Goal: Task Accomplishment & Management: Manage account settings

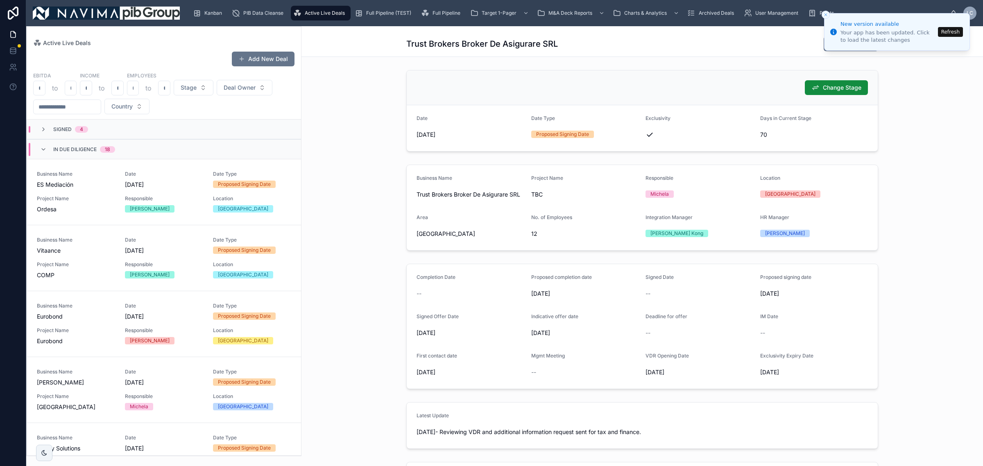
drag, startPoint x: 126, startPoint y: 91, endPoint x: 117, endPoint y: 132, distance: 41.9
click at [117, 143] on div "In Due Diligence 18" at bounding box center [77, 149] width 95 height 13
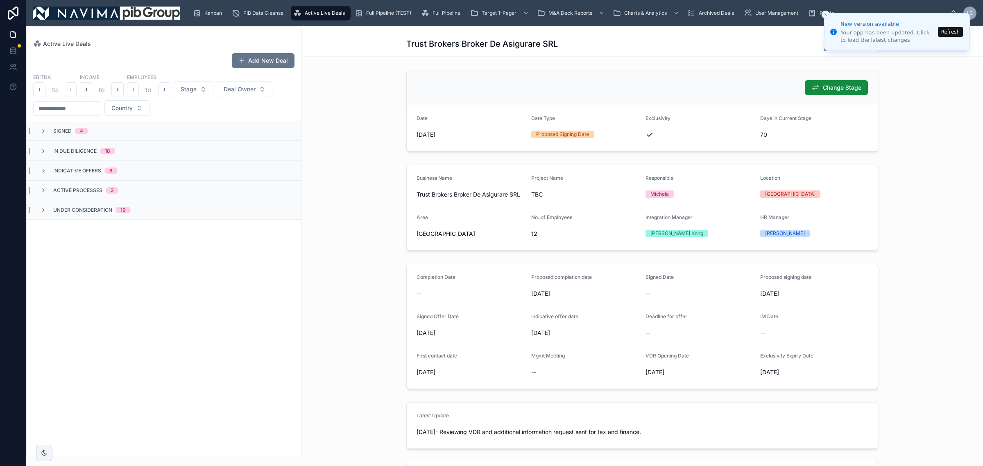
click at [958, 33] on button "Refresh" at bounding box center [950, 32] width 25 height 10
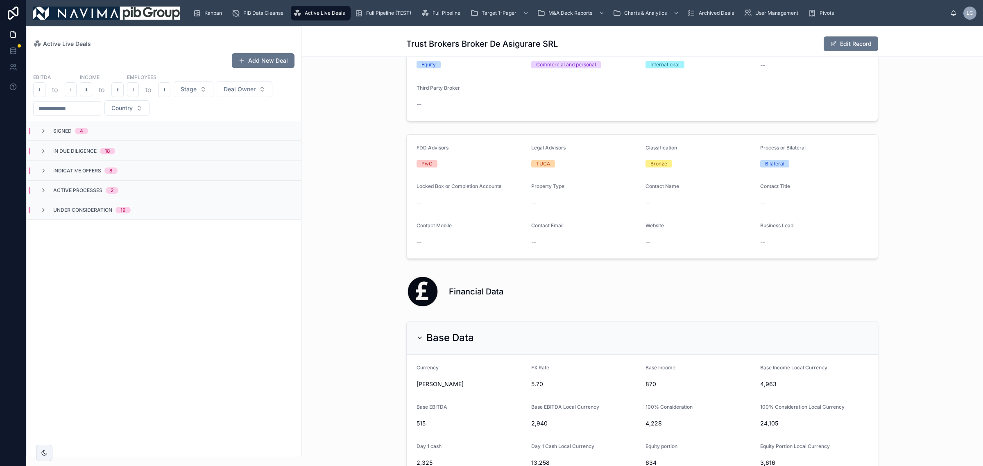
scroll to position [819, 0]
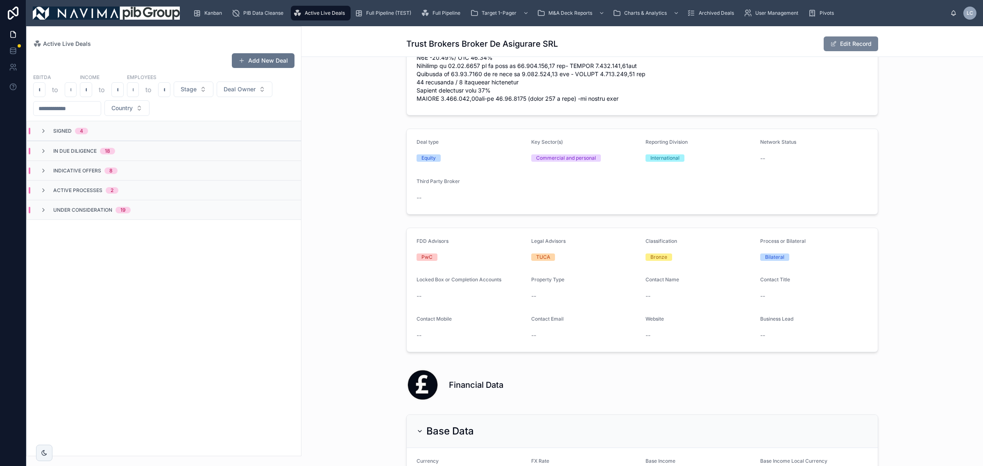
click at [848, 39] on button "Edit Record" at bounding box center [851, 43] width 54 height 15
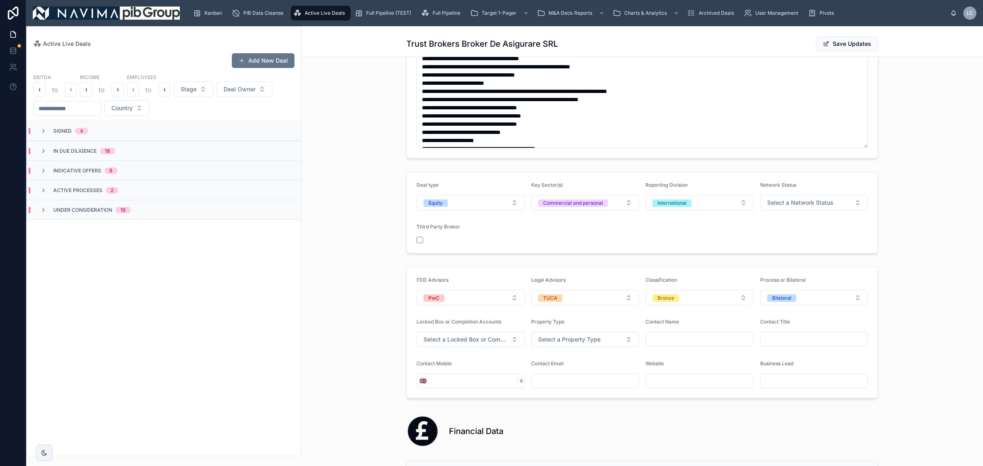
scroll to position [587, 0]
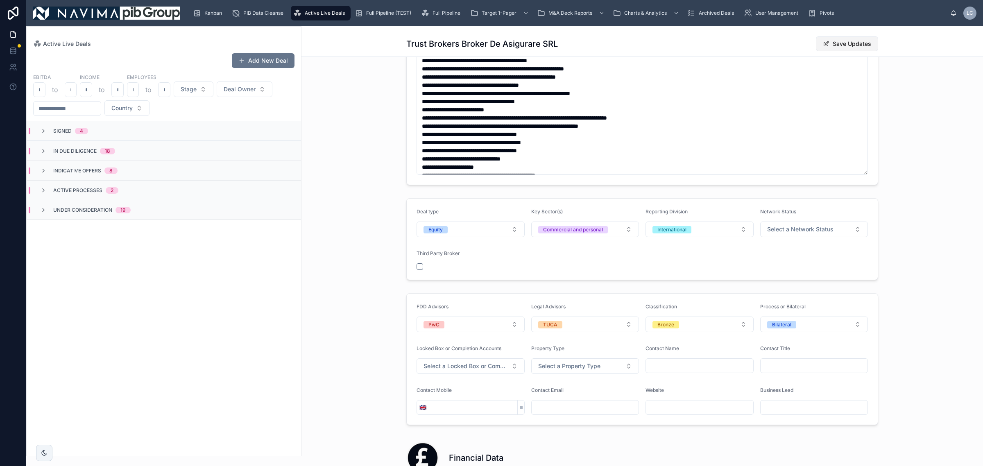
click at [851, 46] on button "Save Updates" at bounding box center [847, 43] width 62 height 15
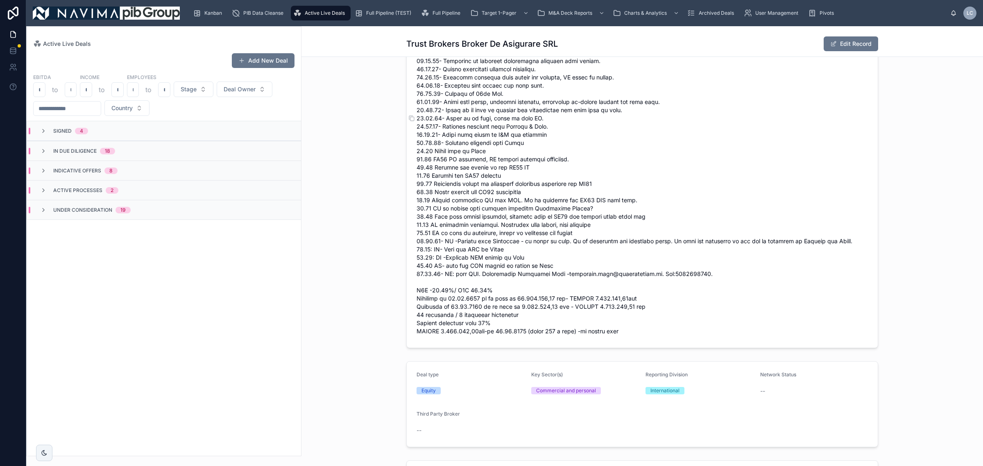
scroll to position [563, 0]
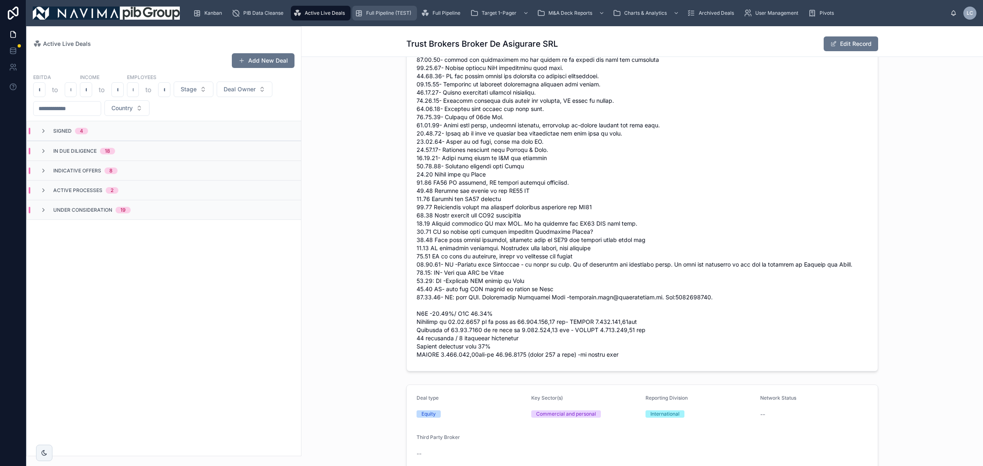
click at [384, 14] on span "Full Pipeline (TEST)" at bounding box center [388, 13] width 45 height 7
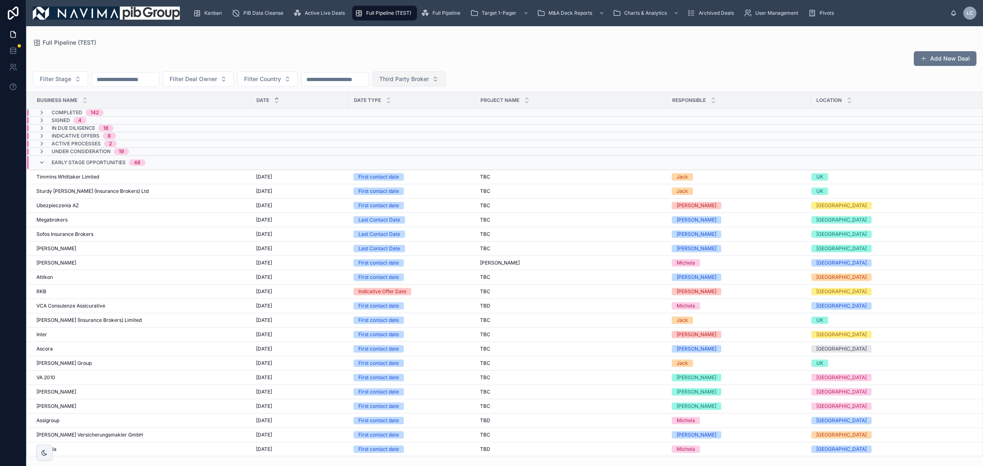
click at [427, 84] on button "Third Party Broker" at bounding box center [408, 79] width 73 height 16
click at [437, 137] on div "Yes" at bounding box center [448, 138] width 98 height 13
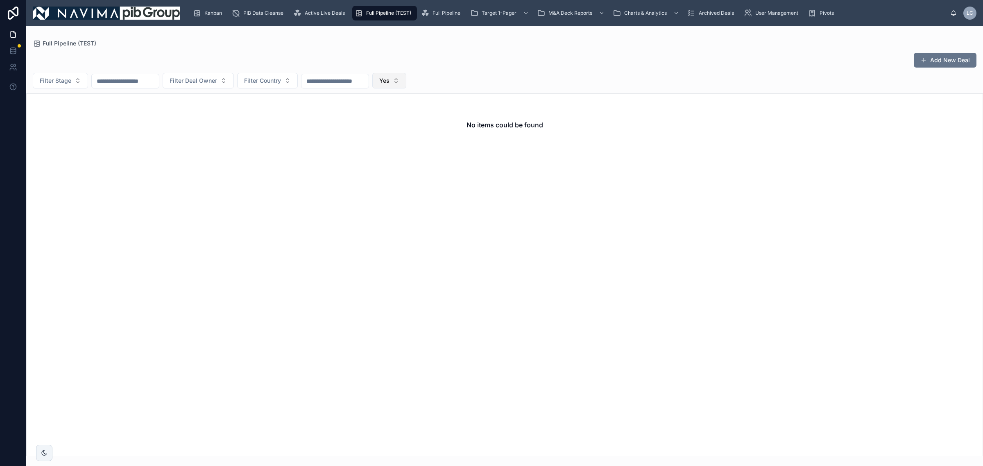
click at [406, 81] on button "Yes" at bounding box center [389, 81] width 34 height 16
click at [426, 123] on div "No" at bounding box center [427, 126] width 98 height 13
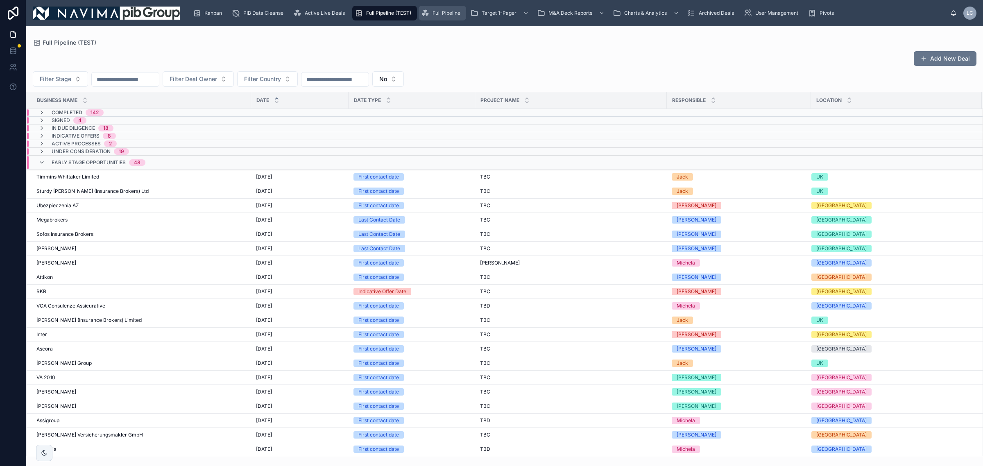
click at [436, 16] on div "Full Pipeline" at bounding box center [442, 13] width 43 height 13
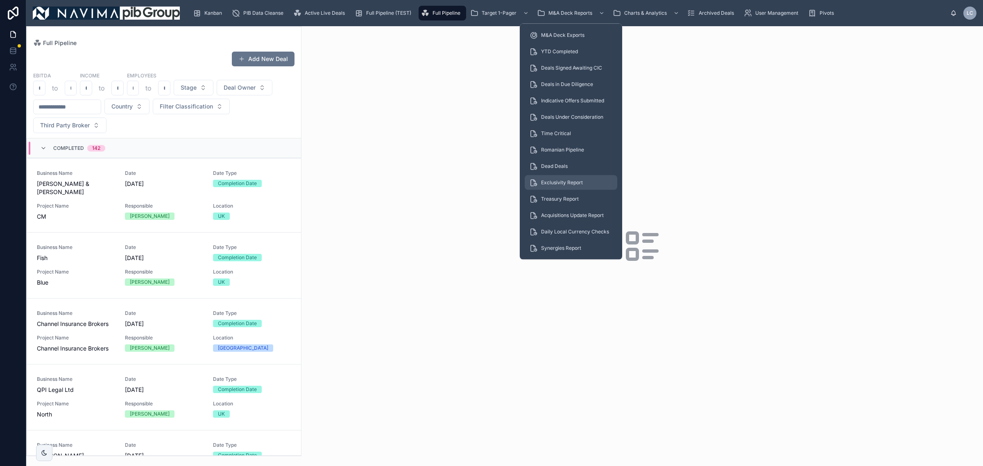
click at [564, 175] on link "Exclusivity Report" at bounding box center [571, 182] width 93 height 15
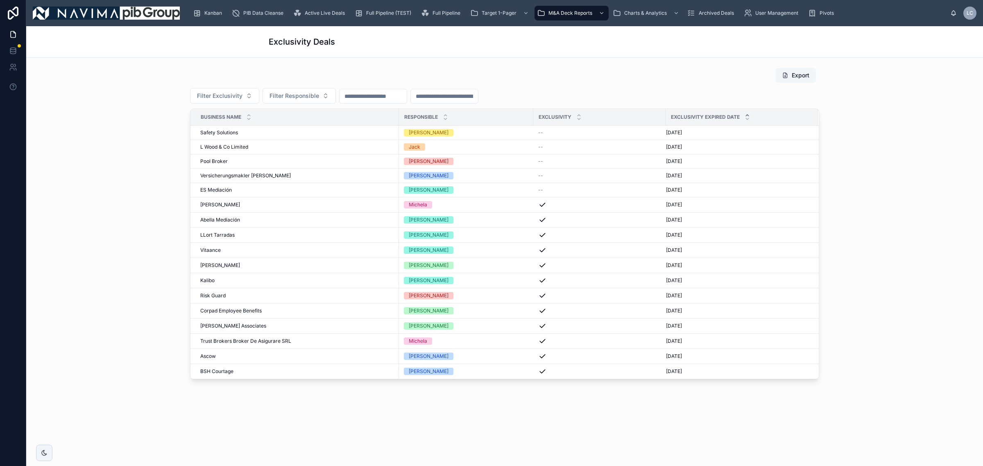
click at [807, 77] on button "Export" at bounding box center [795, 75] width 41 height 15
click at [485, 33] on span "Target 1-Pager CSV" at bounding box center [499, 35] width 46 height 7
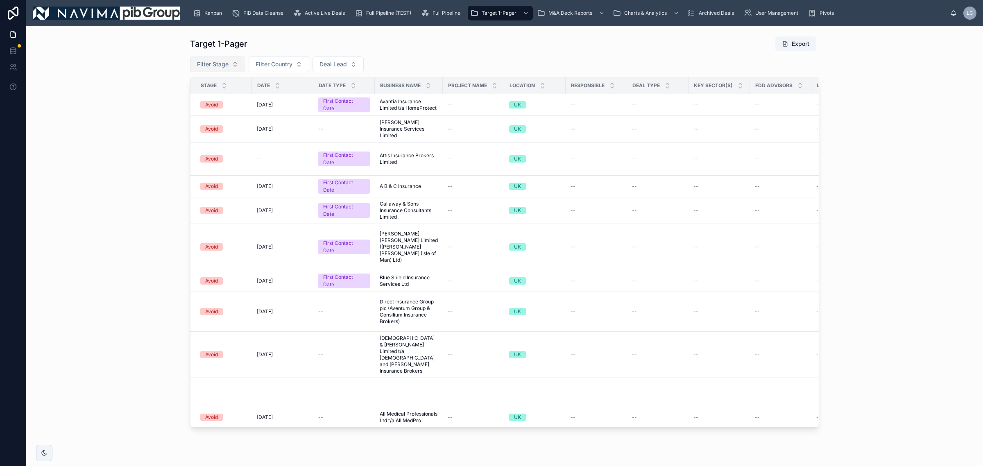
click at [220, 59] on button "Filter Stage" at bounding box center [217, 65] width 55 height 16
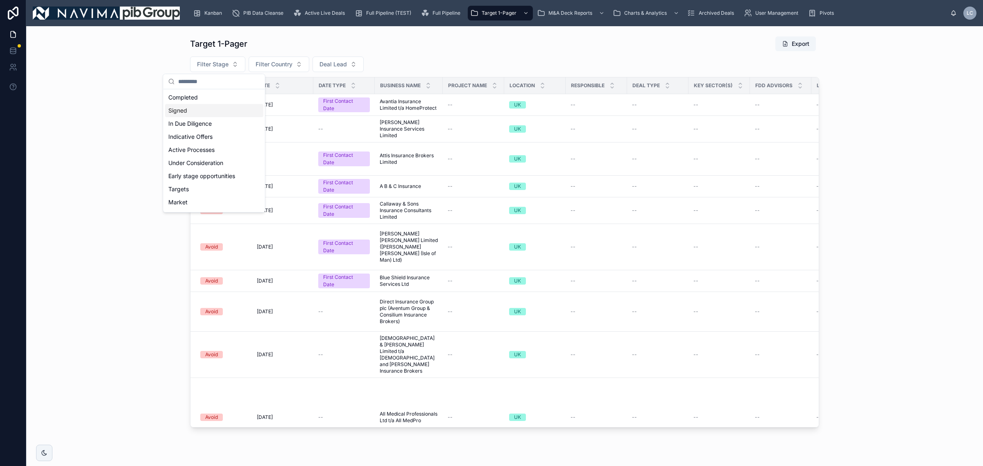
click at [211, 111] on div "Signed" at bounding box center [214, 110] width 98 height 13
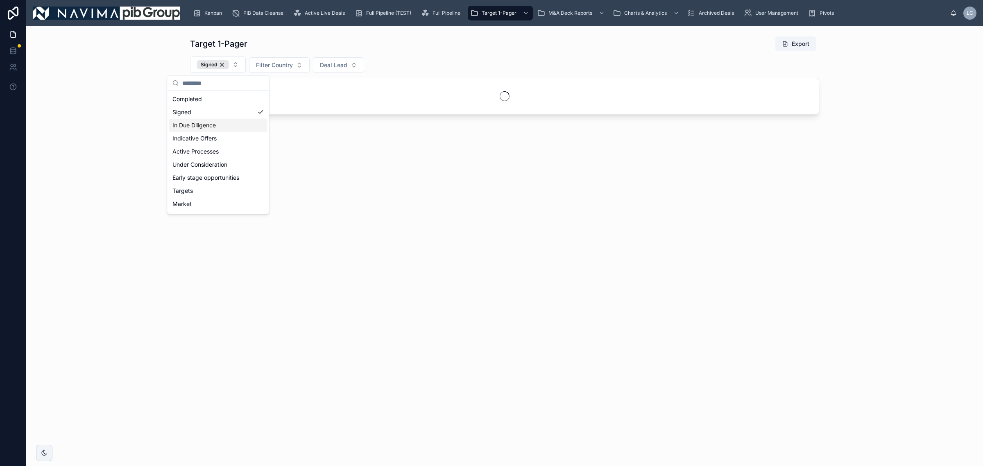
click at [218, 130] on div "In Due Diligence" at bounding box center [218, 125] width 98 height 13
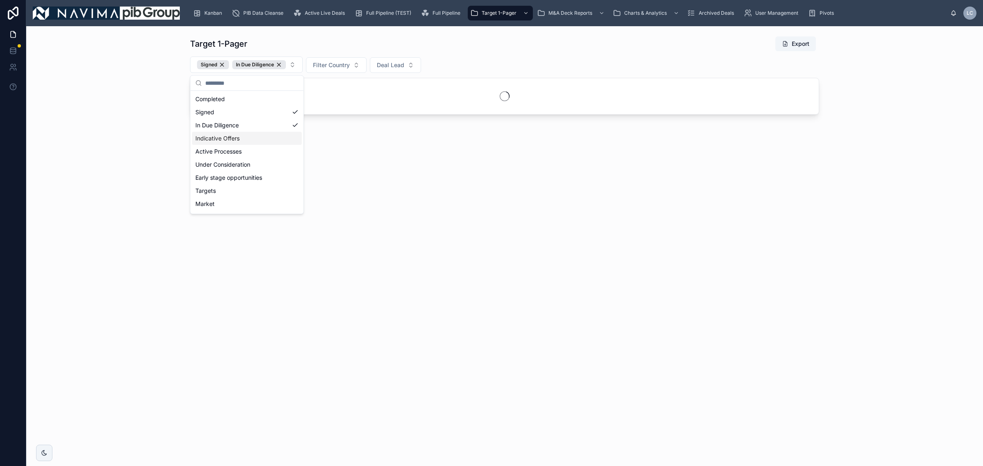
click at [226, 143] on div "Indicative Offers" at bounding box center [247, 138] width 110 height 13
click at [236, 137] on div "Indicative Offers" at bounding box center [276, 138] width 168 height 13
click at [242, 149] on div "Active Processes" at bounding box center [276, 151] width 168 height 13
click at [245, 140] on div "Indicative Offers" at bounding box center [277, 138] width 170 height 13
click at [247, 167] on div "Under Consideration" at bounding box center [306, 164] width 228 height 13
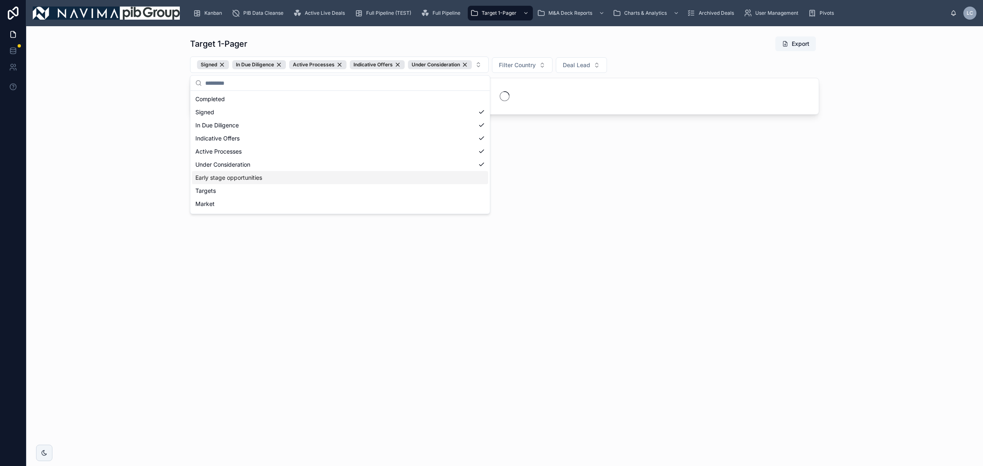
click at [320, 183] on div "Early stage opportunities" at bounding box center [340, 177] width 296 height 13
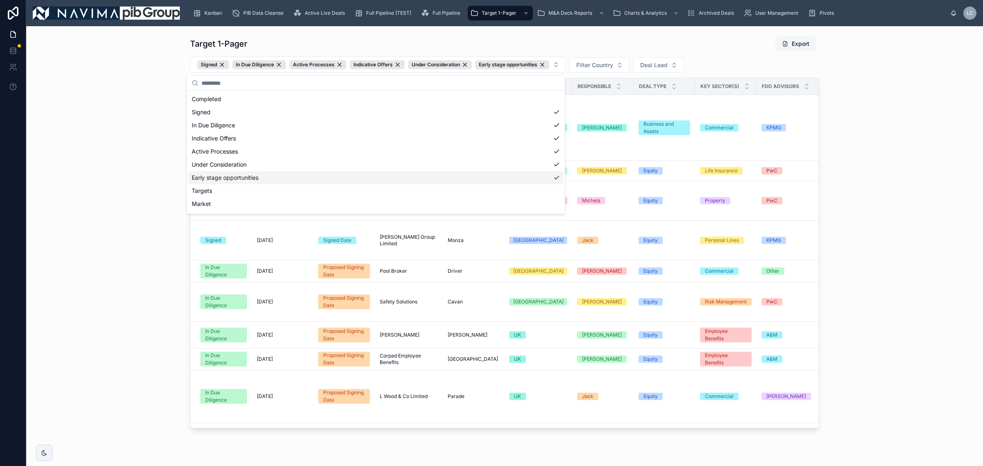
click at [804, 42] on button "Export" at bounding box center [795, 43] width 41 height 15
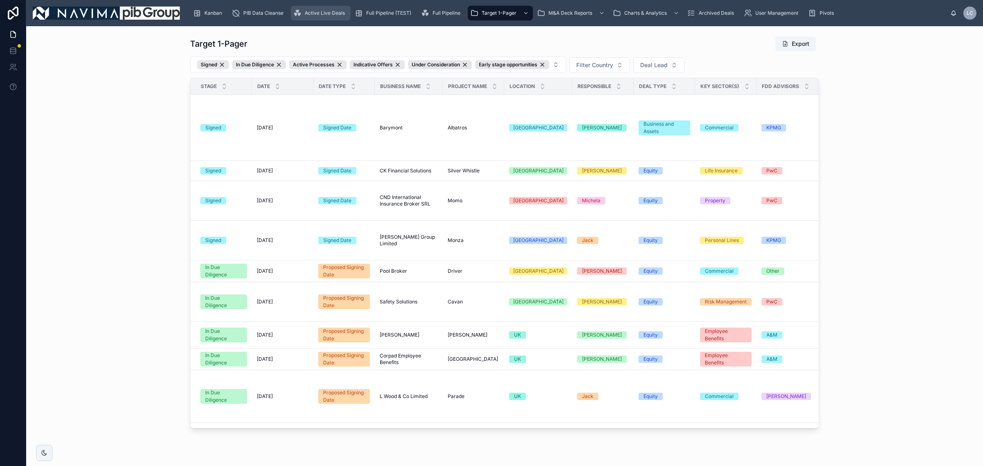
click at [345, 7] on div "Active Live Deals" at bounding box center [320, 13] width 55 height 13
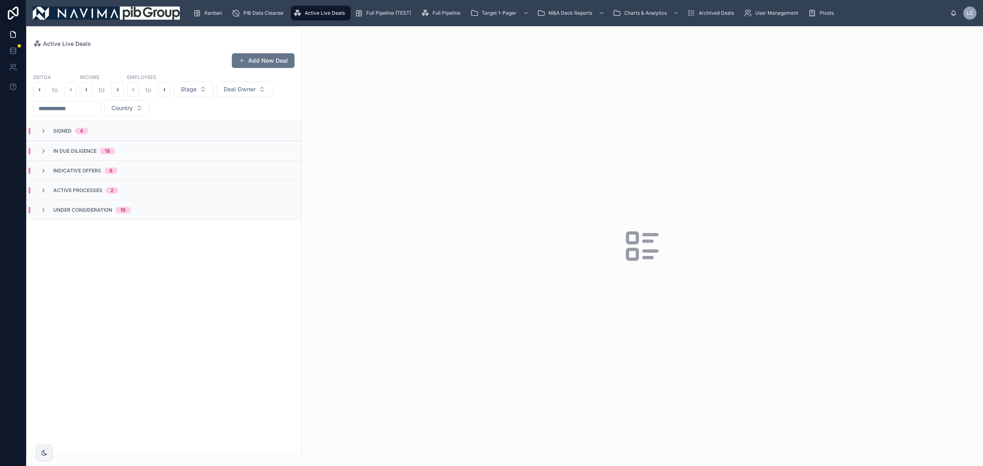
click at [104, 194] on div "Active Processes 2" at bounding box center [164, 190] width 274 height 20
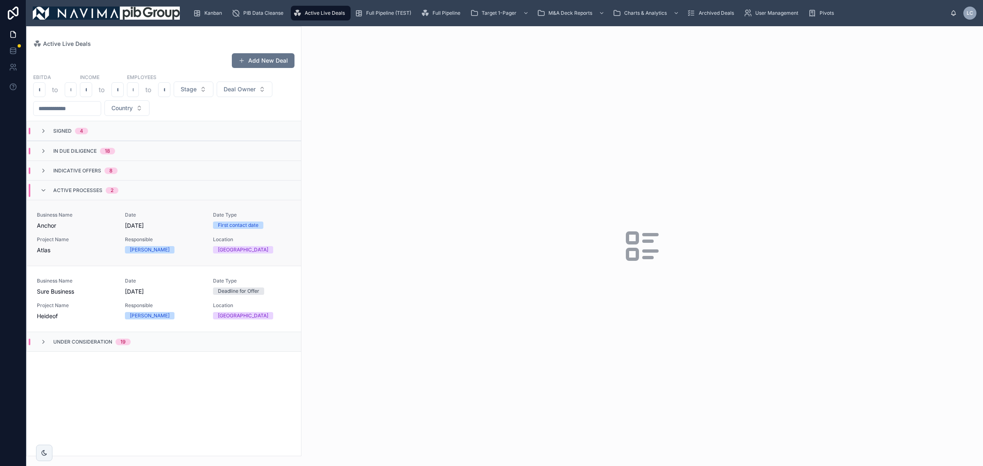
click at [120, 229] on div "Business Name Anchor Date [DATE] Date Type First contact date Project Name Atla…" at bounding box center [164, 233] width 254 height 43
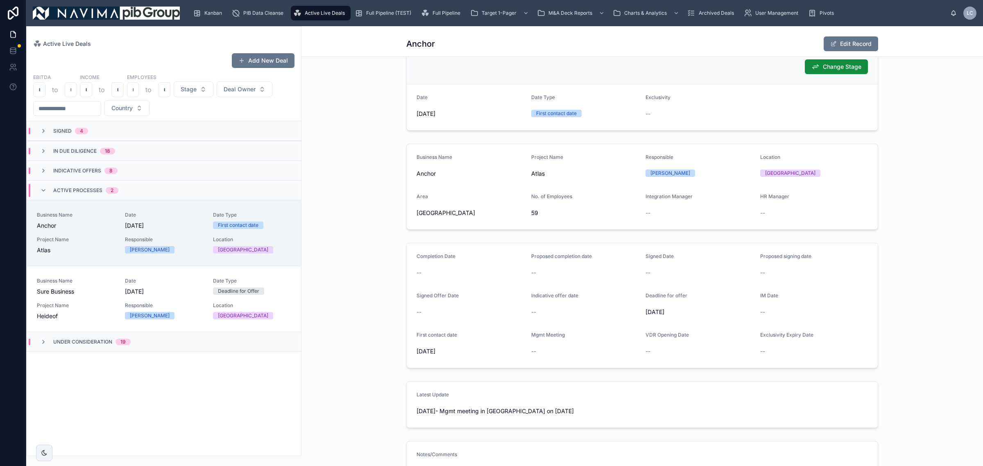
scroll to position [51, 0]
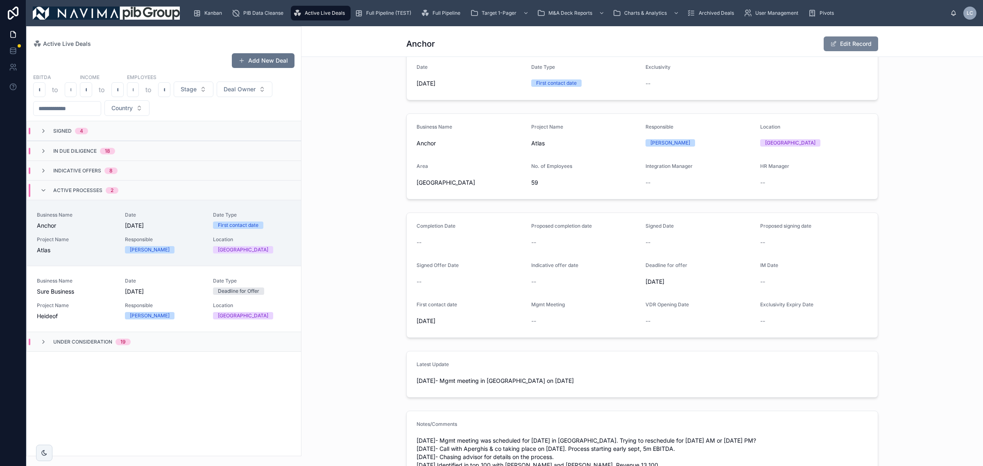
click at [857, 40] on button "Edit Record" at bounding box center [851, 43] width 54 height 15
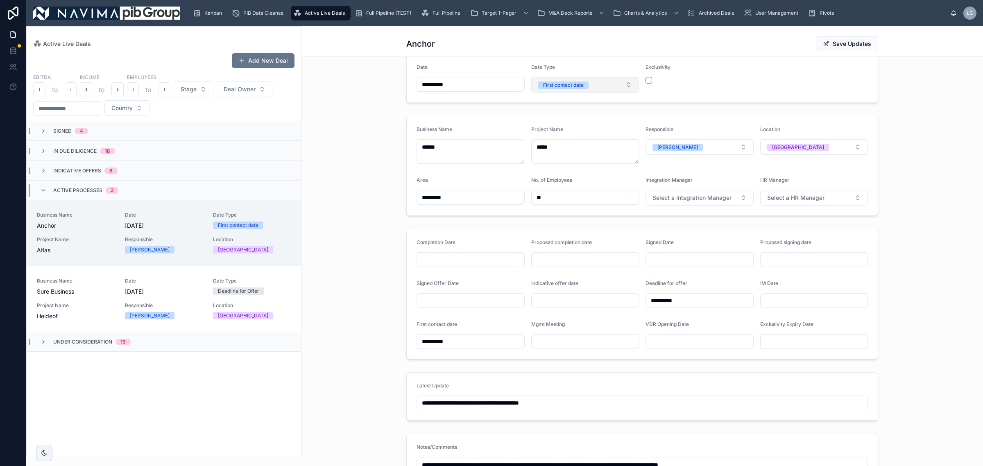
click at [555, 91] on button "First contact date" at bounding box center [585, 85] width 108 height 16
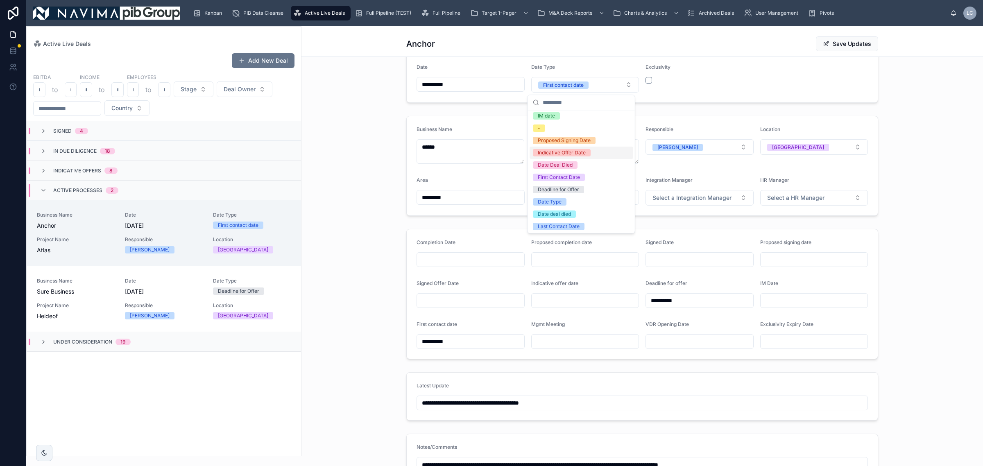
scroll to position [52, 0]
click at [580, 191] on span "Deadline for Offer" at bounding box center [558, 188] width 51 height 7
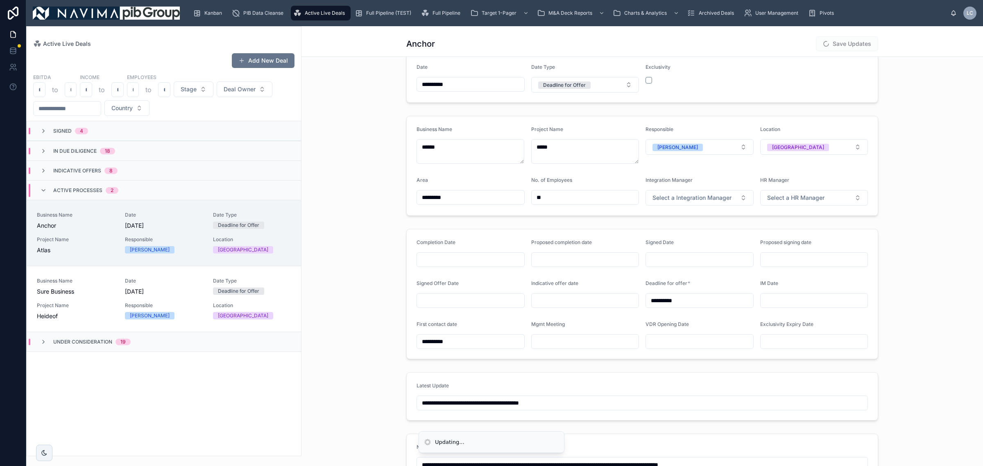
click at [489, 87] on input "**********" at bounding box center [470, 84] width 107 height 11
click at [515, 104] on button at bounding box center [510, 104] width 15 height 15
click at [442, 222] on button "30" at bounding box center [437, 224] width 15 height 15
type input "**********"
click at [883, 169] on div "Business Name ****** Project Name ***** Responsible [PERSON_NAME] Location [GEO…" at bounding box center [642, 166] width 682 height 106
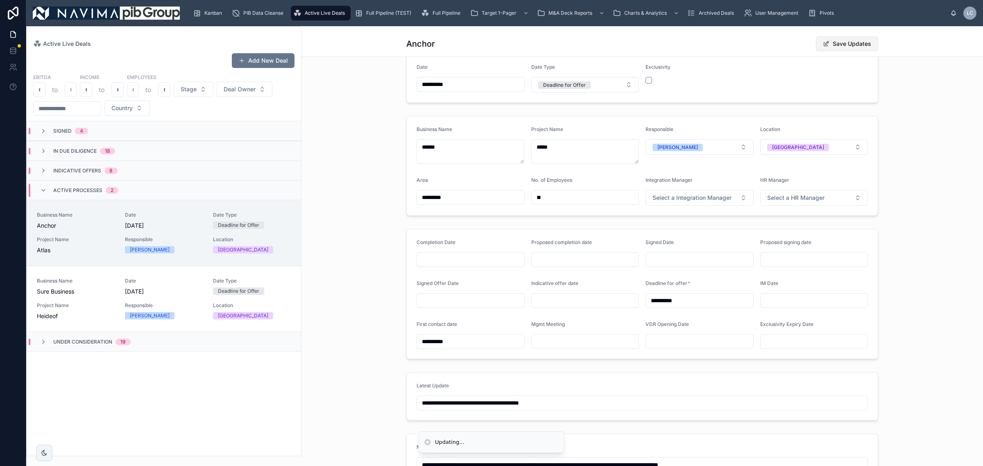
click at [856, 39] on button "Save Updates" at bounding box center [847, 43] width 62 height 15
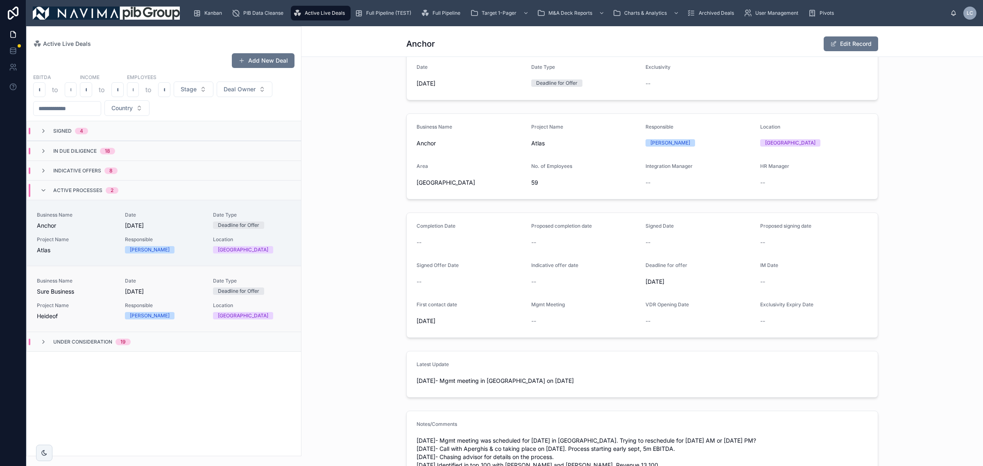
click at [167, 300] on div "Business Name Sure Business Date [DATE] Date Type Deadline for Offer Project Na…" at bounding box center [164, 299] width 254 height 43
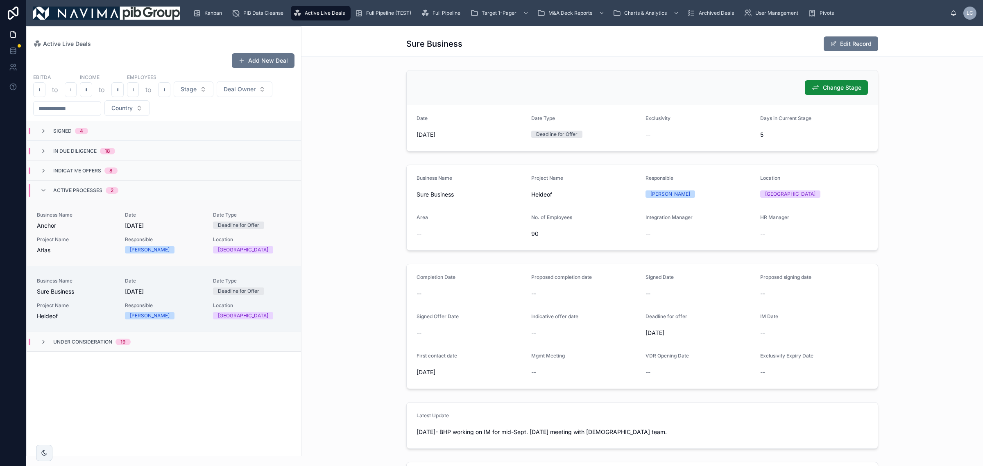
click at [186, 243] on span "Responsible" at bounding box center [164, 239] width 78 height 7
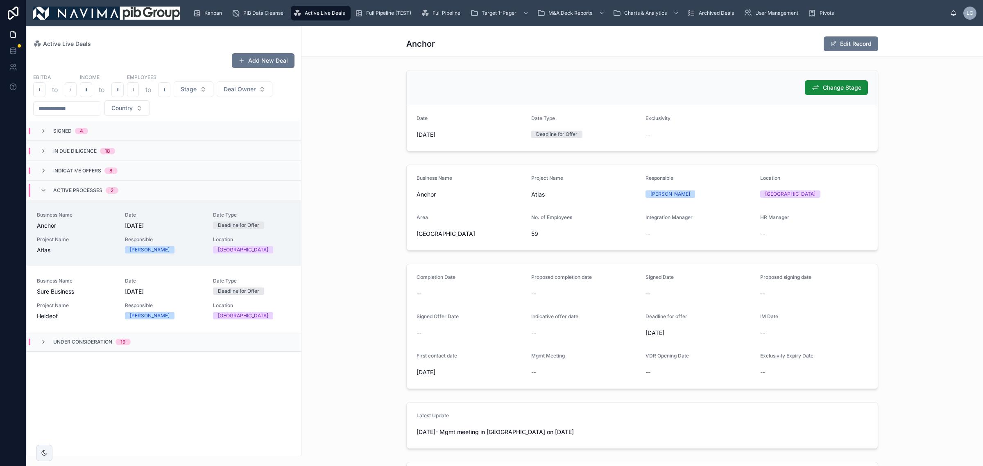
click at [99, 132] on div "Signed 4" at bounding box center [164, 131] width 274 height 20
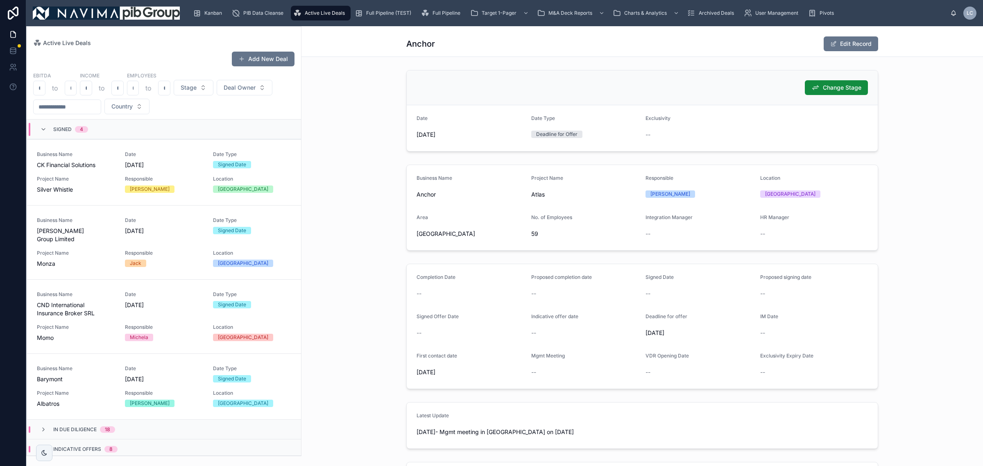
click at [89, 120] on div "Signed 4" at bounding box center [164, 130] width 274 height 20
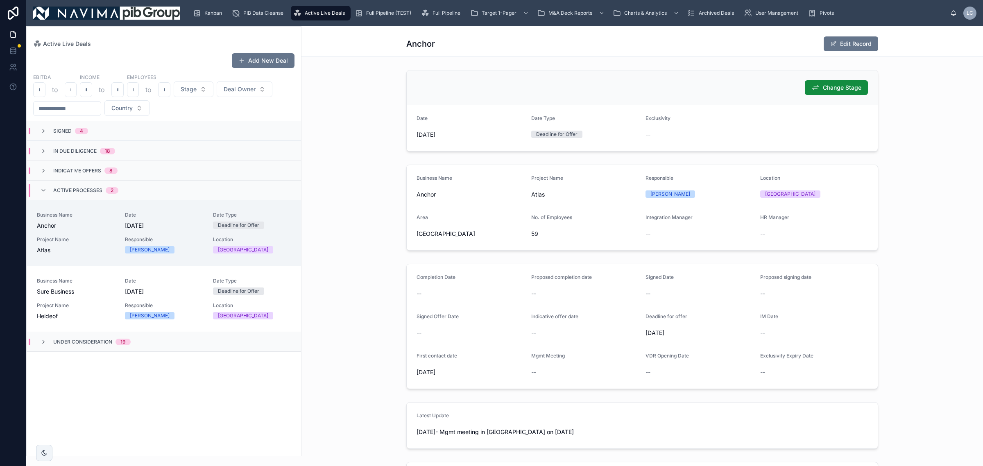
click at [112, 191] on div "2" at bounding box center [112, 190] width 3 height 7
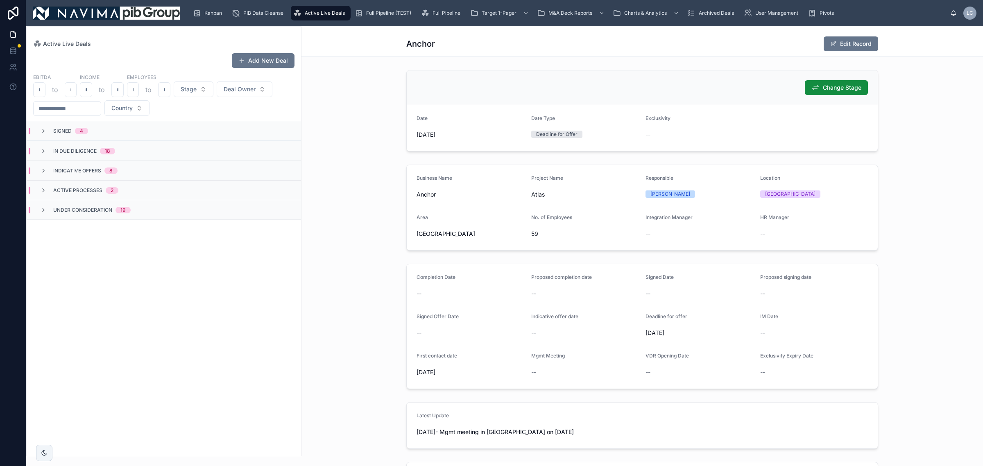
click at [99, 214] on div "Under Consideration 19" at bounding box center [164, 210] width 274 height 20
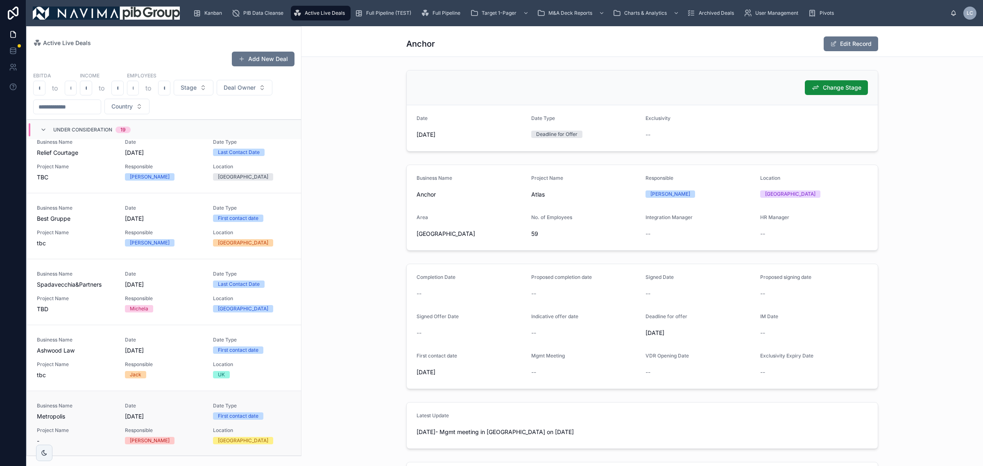
scroll to position [1041, 0]
click at [140, 416] on span "[DATE]" at bounding box center [164, 415] width 78 height 8
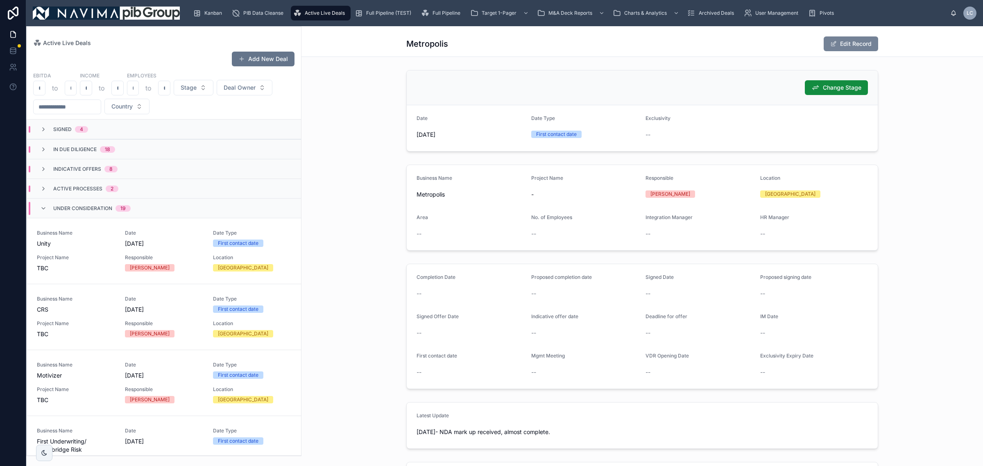
click at [843, 48] on button "Edit Record" at bounding box center [851, 43] width 54 height 15
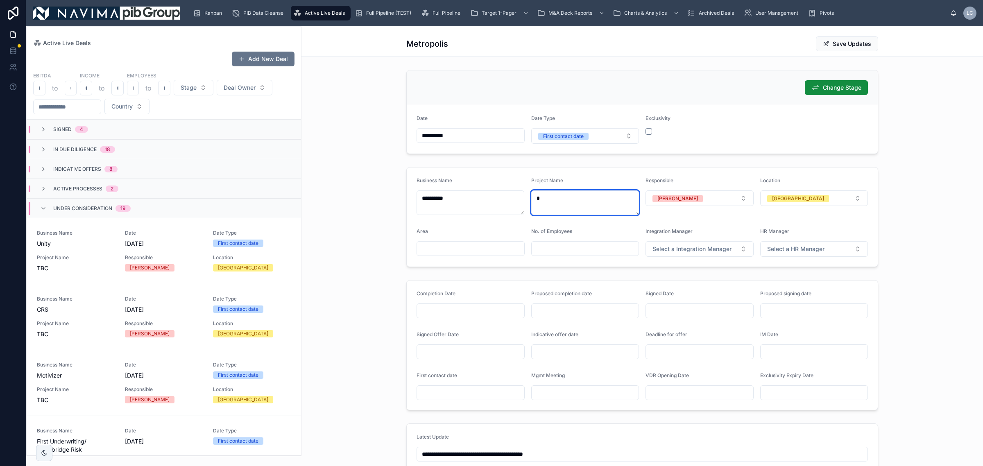
click at [561, 199] on textarea "*" at bounding box center [585, 202] width 108 height 25
type textarea "***"
click at [844, 48] on span "Save Updates" at bounding box center [847, 43] width 62 height 15
click at [123, 205] on div "Under Consideration 19" at bounding box center [91, 208] width 77 height 13
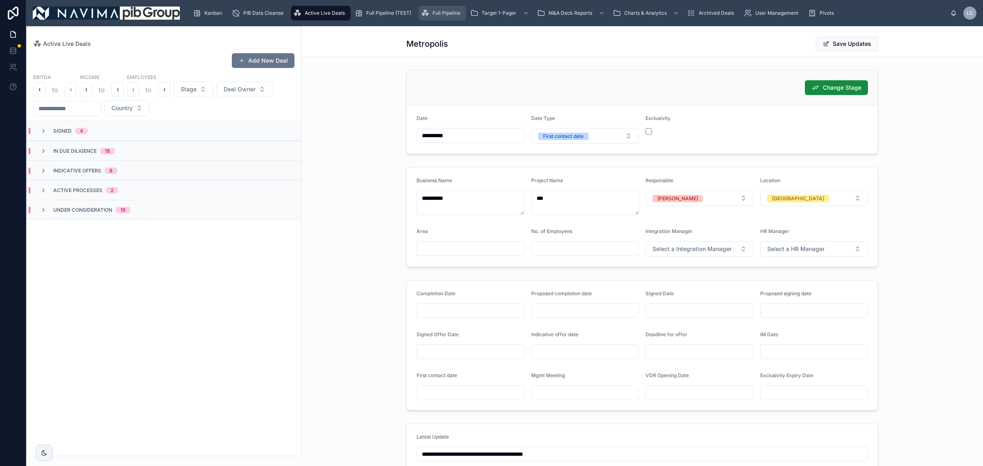
click at [431, 11] on div "Full Pipeline" at bounding box center [442, 13] width 43 height 13
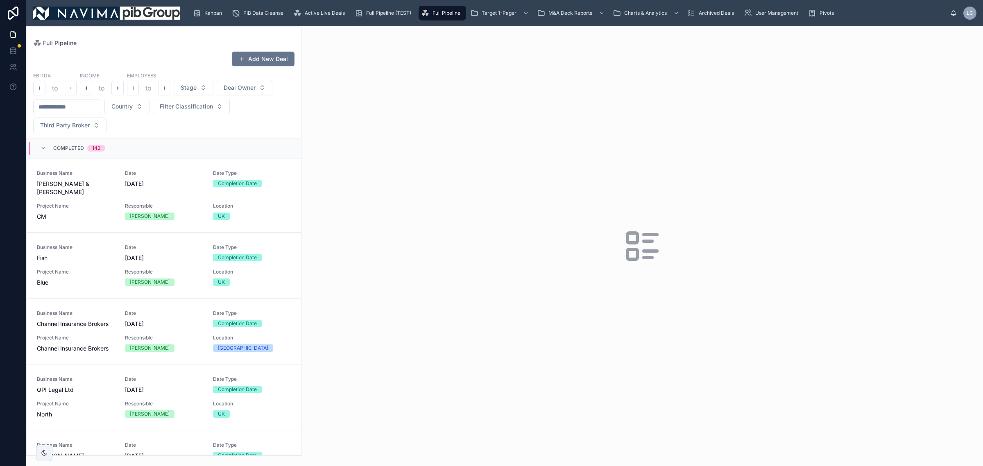
click at [97, 103] on input "text" at bounding box center [67, 106] width 67 height 11
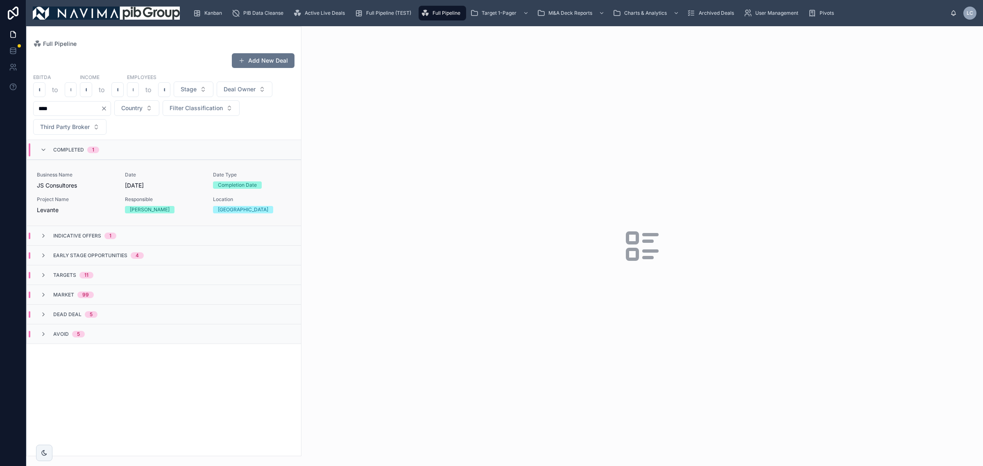
type input "****"
click at [82, 181] on div "Business Name JS Consultores" at bounding box center [76, 181] width 78 height 18
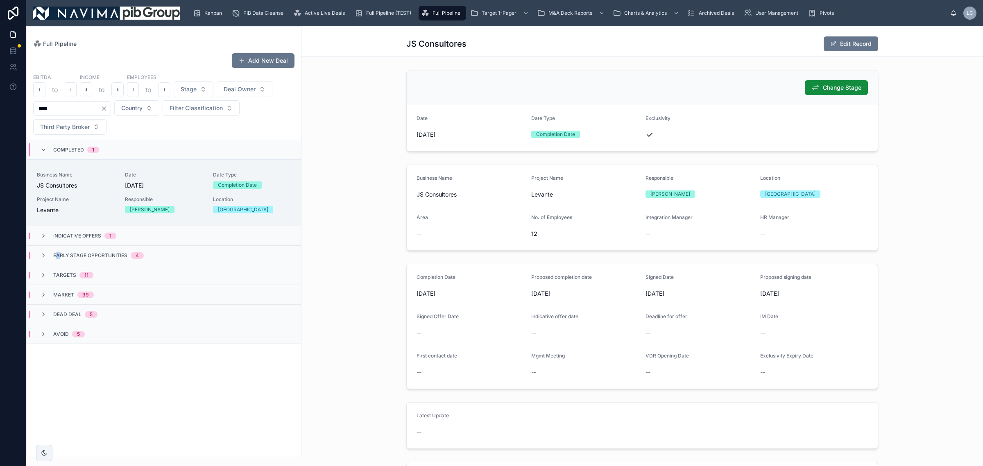
click at [58, 263] on div "Early stage opportunities 4" at bounding box center [164, 255] width 274 height 20
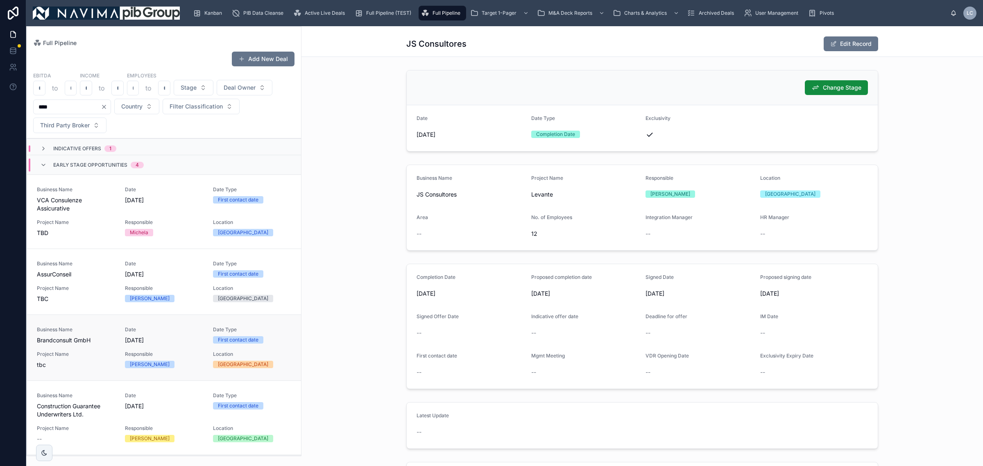
scroll to position [167, 0]
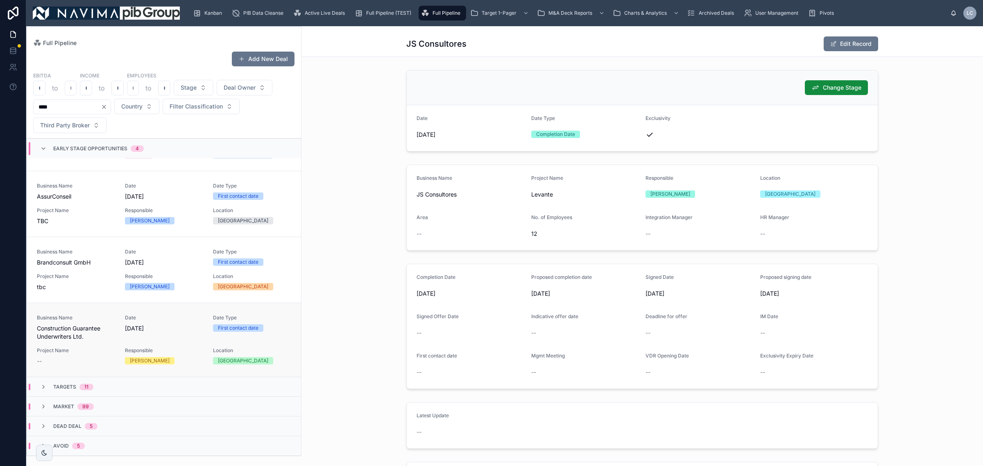
click at [101, 343] on div "Business Name Construction Guarantee Underwriters Ltd. Date [DATE] Date Type Fi…" at bounding box center [164, 340] width 254 height 51
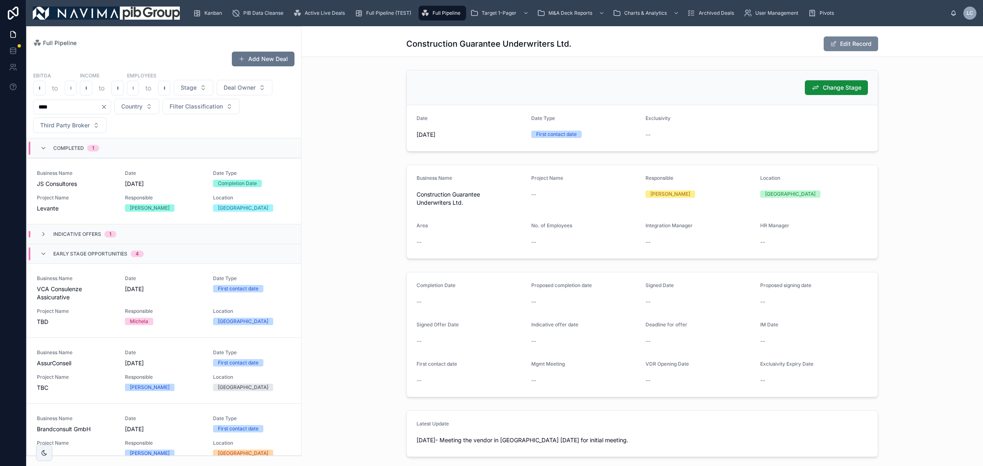
click at [865, 39] on button "Edit Record" at bounding box center [851, 43] width 54 height 15
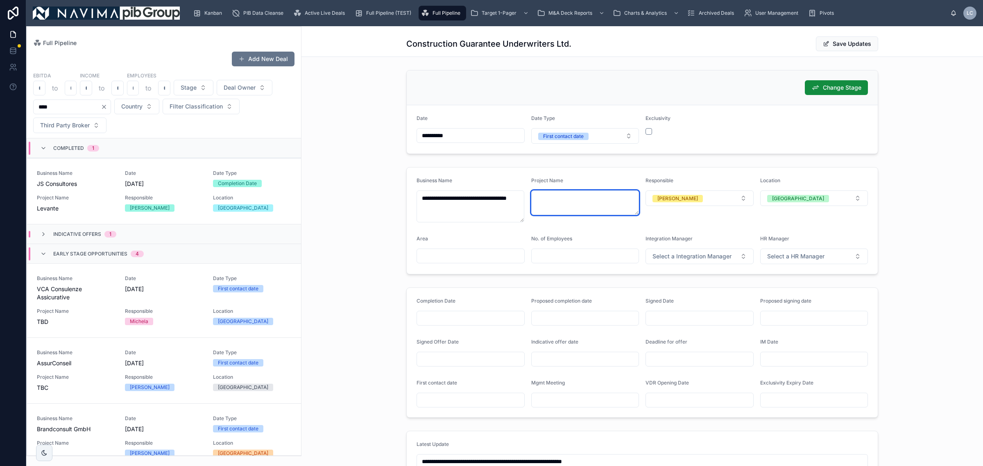
click at [560, 202] on textarea at bounding box center [585, 202] width 108 height 25
type textarea "***"
drag, startPoint x: 90, startPoint y: 102, endPoint x: 54, endPoint y: 127, distance: 43.3
click at [0, 127] on div "Kanban PIB Data Cleanse Active Live Deals Full Pipeline (TEST) Full Pipeline Ta…" at bounding box center [491, 233] width 983 height 466
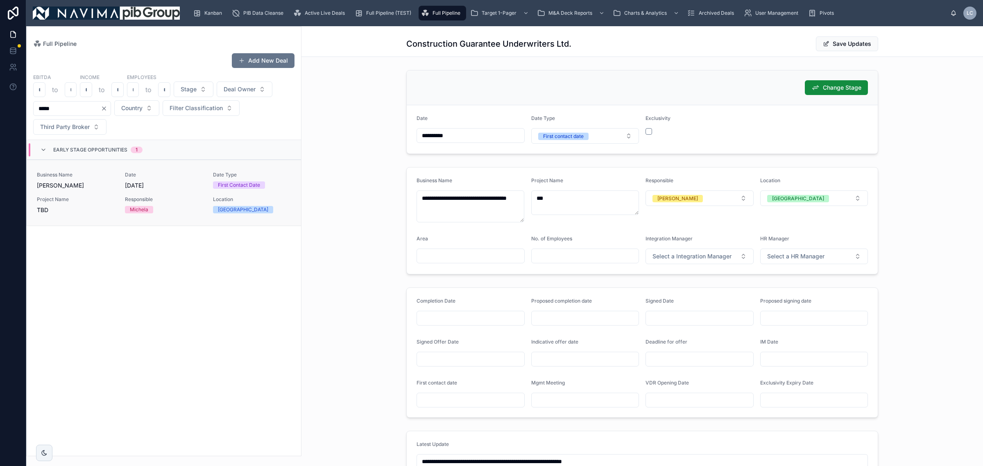
click at [115, 207] on span "TBD" at bounding box center [76, 210] width 78 height 8
type input "****"
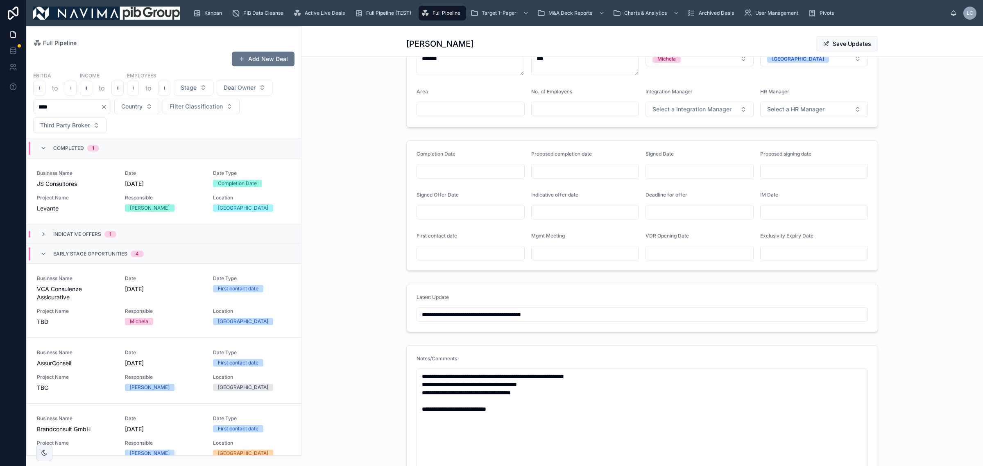
scroll to position [154, 0]
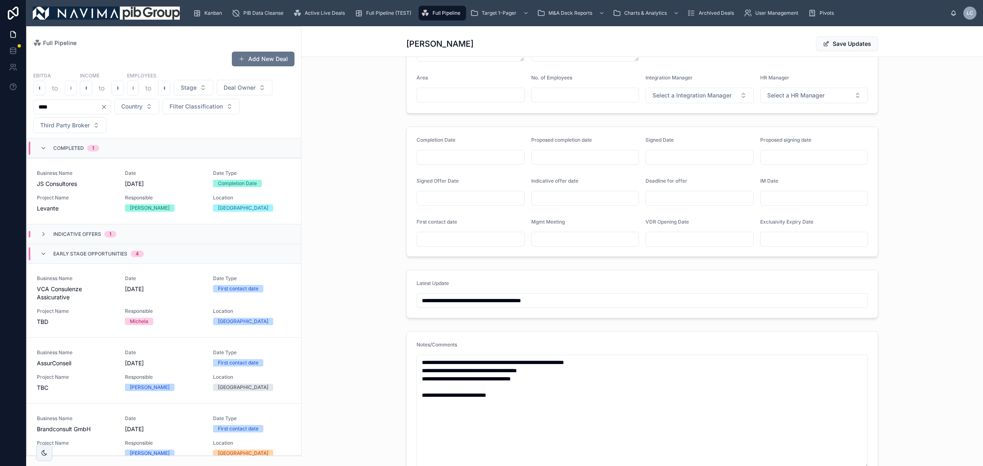
click at [444, 303] on input "**********" at bounding box center [642, 300] width 451 height 11
type input "**********"
click at [827, 43] on button "Save Updates" at bounding box center [847, 43] width 62 height 15
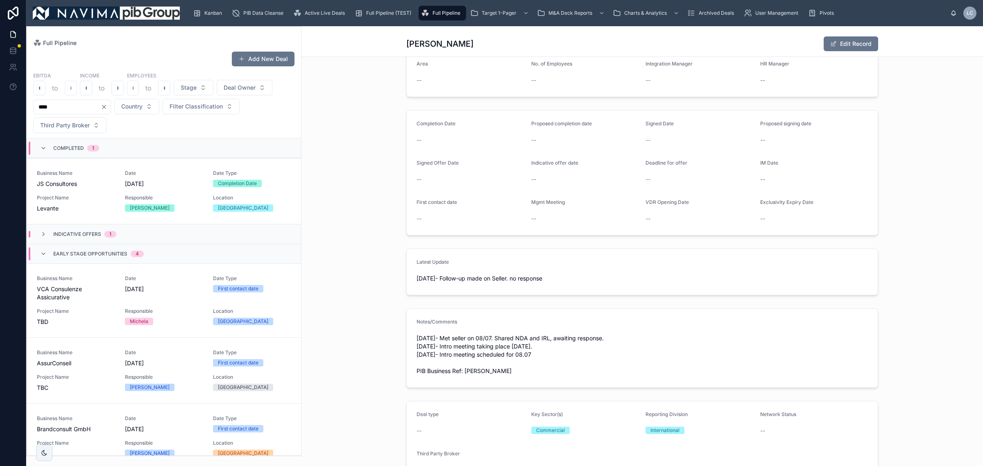
scroll to position [150, 0]
click at [88, 108] on input "****" at bounding box center [67, 106] width 67 height 11
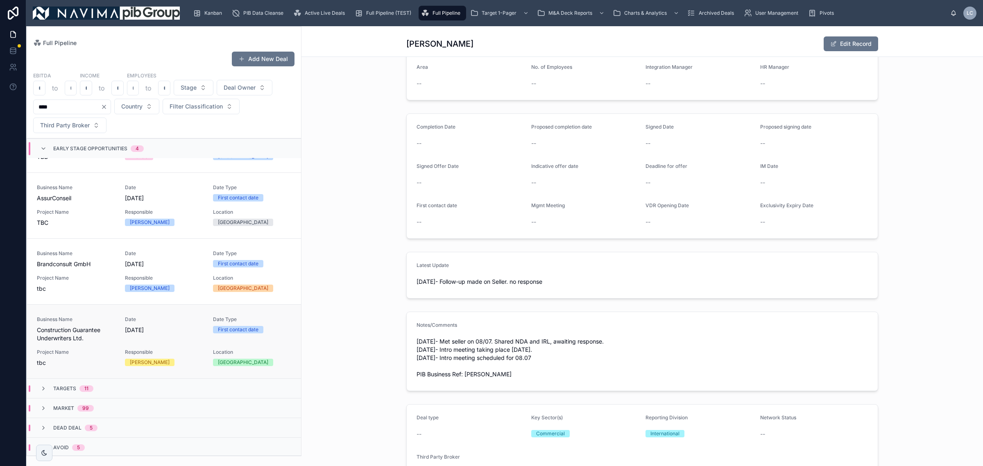
scroll to position [167, 0]
click at [95, 333] on span "Construction Guarantee Underwriters Ltd." at bounding box center [76, 332] width 78 height 16
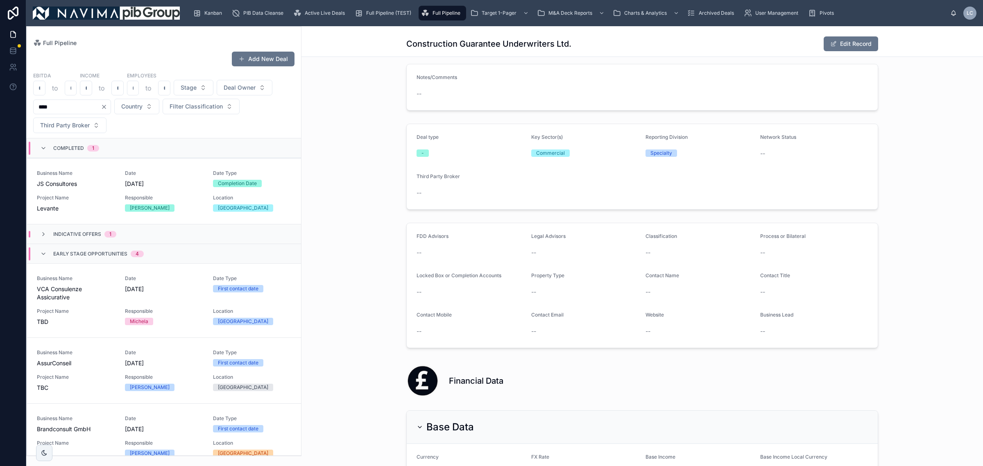
scroll to position [662, 0]
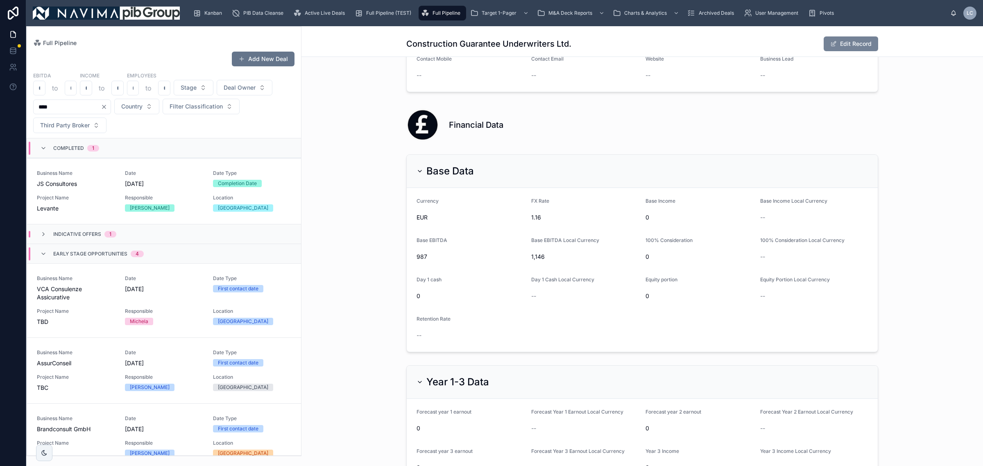
click at [836, 46] on button "Edit Record" at bounding box center [851, 43] width 54 height 15
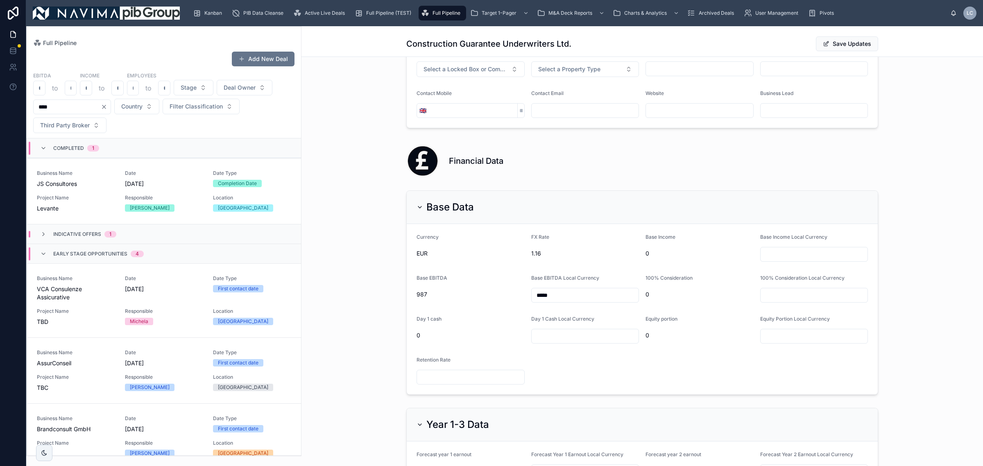
scroll to position [695, 0]
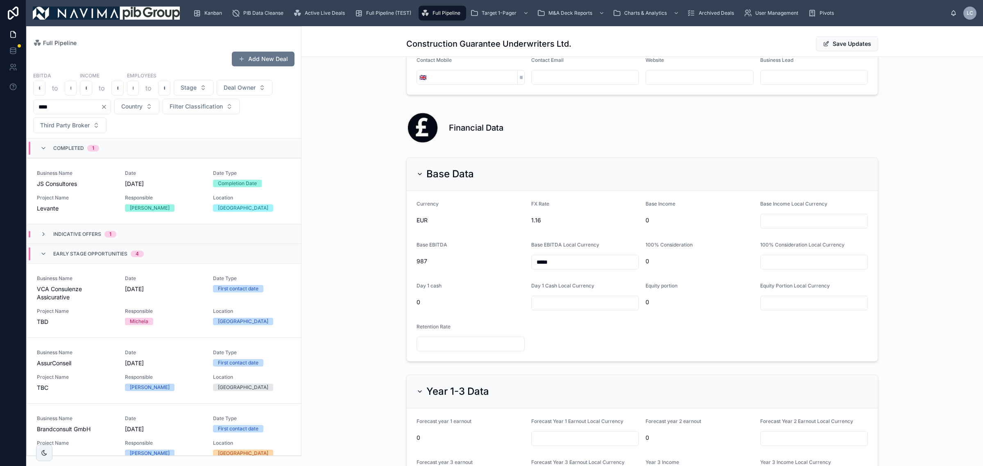
click at [798, 224] on input "text" at bounding box center [814, 220] width 107 height 11
click at [867, 309] on form "Currency EUR FX Rate 1.16 Base Income 0 Base Income Local Currency ***** Base E…" at bounding box center [642, 276] width 471 height 170
drag, startPoint x: 777, startPoint y: 225, endPoint x: 575, endPoint y: 225, distance: 202.3
click at [575, 225] on form "Currency EUR FX Rate 1.16 Base Income 1,982 Base Income Local Currency ***** Ba…" at bounding box center [642, 276] width 471 height 170
type input "*****"
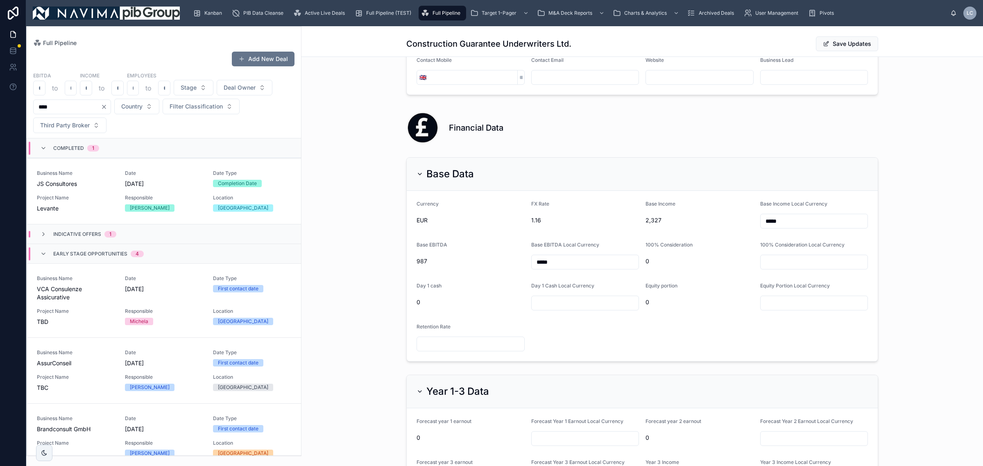
click at [804, 266] on input "text" at bounding box center [814, 261] width 107 height 11
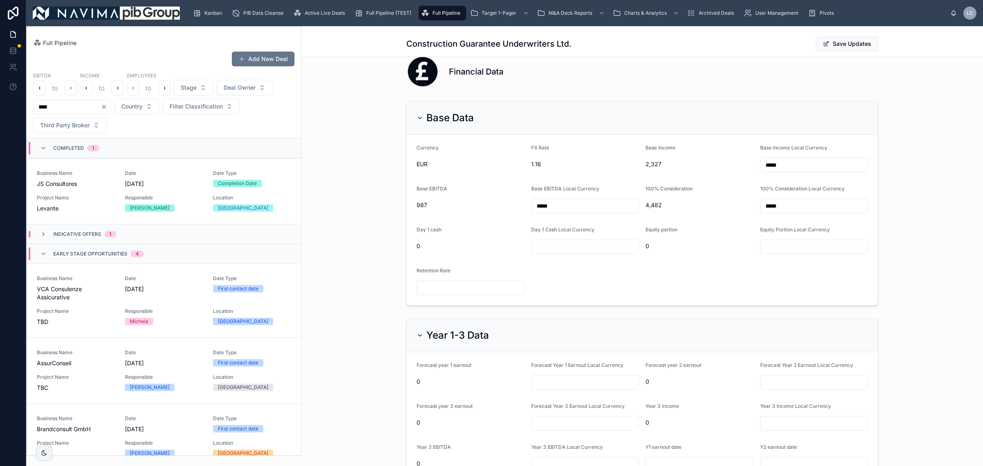
scroll to position [747, 0]
type input "*****"
drag, startPoint x: 806, startPoint y: 177, endPoint x: 601, endPoint y: 151, distance: 206.4
click at [612, 166] on form "Currency EUR FX Rate 1.16 Base Income 2,327 Base Income Local Currency ***** Ba…" at bounding box center [642, 225] width 471 height 170
drag, startPoint x: 791, startPoint y: 173, endPoint x: 767, endPoint y: 176, distance: 24.4
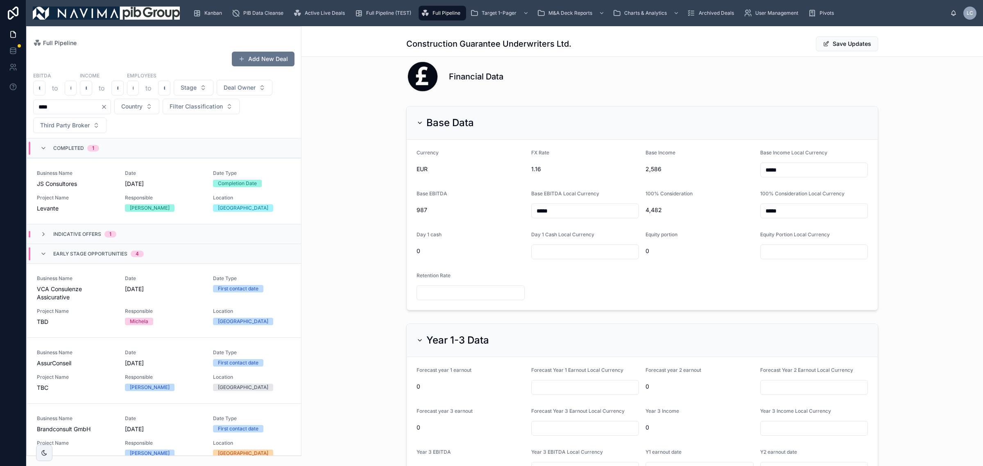
click at [767, 176] on input "*****" at bounding box center [814, 169] width 107 height 11
type input "*****"
drag, startPoint x: 804, startPoint y: 211, endPoint x: 543, endPoint y: 179, distance: 262.9
click at [544, 180] on form "Currency EUR FX Rate 1.16 Base Income 3,189 Base Income Local Currency ***** Ba…" at bounding box center [642, 225] width 471 height 170
type input "*****"
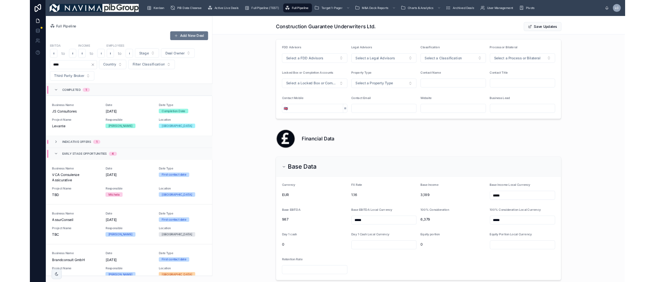
scroll to position [593, 0]
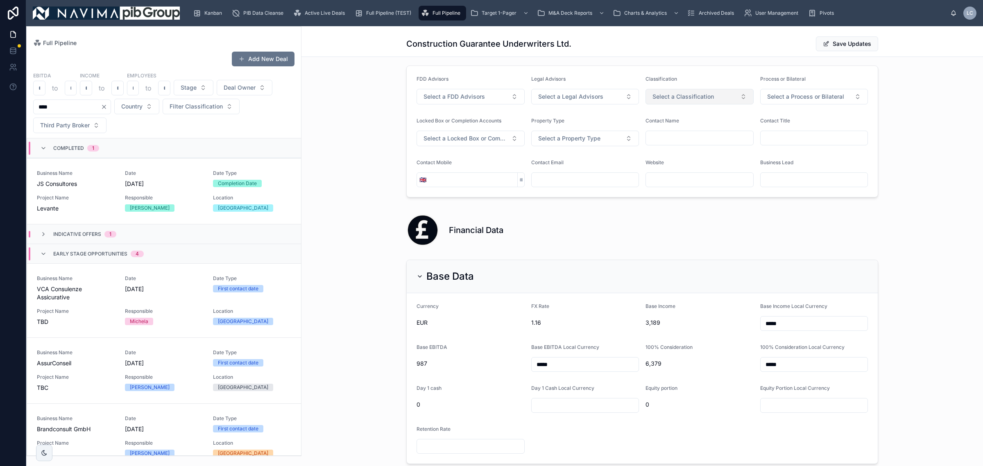
click at [693, 97] on span "Select a Classification" at bounding box center [682, 97] width 61 height 8
drag, startPoint x: 697, startPoint y: 129, endPoint x: 752, endPoint y: 86, distance: 69.7
click at [697, 129] on div "Bronze" at bounding box center [695, 132] width 104 height 12
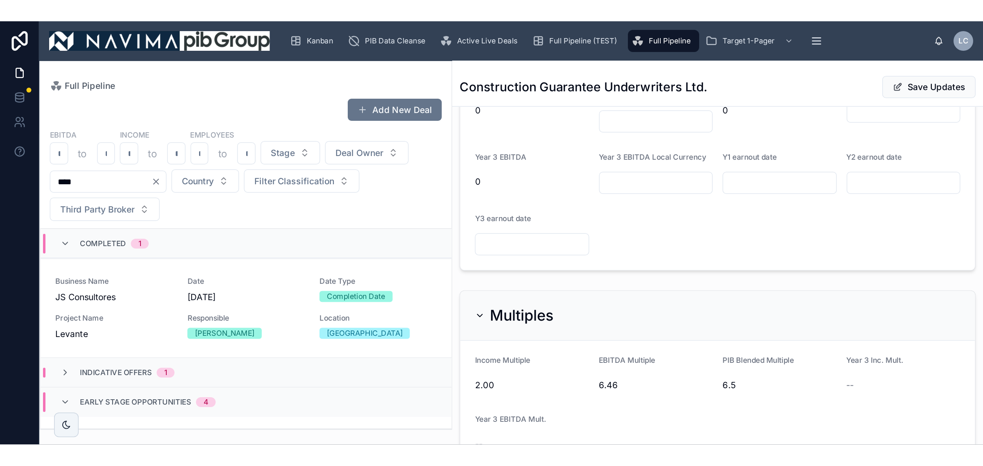
scroll to position [1221, 0]
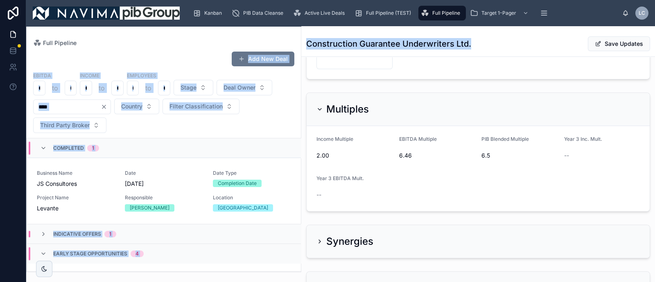
drag, startPoint x: 438, startPoint y: 45, endPoint x: 263, endPoint y: 45, distance: 175.3
click at [263, 45] on div "Full Pipeline Add New Deal EBITDA to Income to Employees to Stage Deal Owner **…" at bounding box center [340, 154] width 629 height 256
click at [317, 44] on h1 "Construction Guarantee Underwriters Ltd." at bounding box center [388, 43] width 165 height 11
click at [483, 44] on div "Construction Guarantee Underwriters Ltd. Save Updates" at bounding box center [478, 44] width 344 height 16
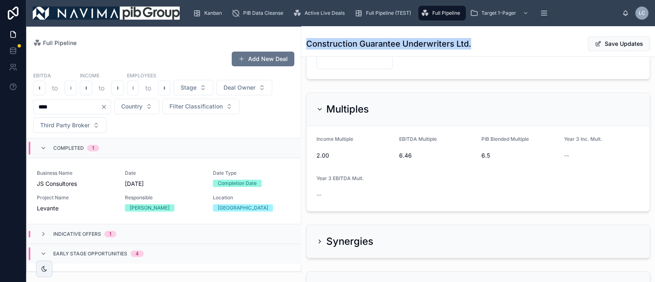
drag, startPoint x: 479, startPoint y: 46, endPoint x: 303, endPoint y: 46, distance: 176.1
click at [303, 46] on div "Back to Full Pipeline Full Pipeline Construction Guarantee Underwriters Ltd. Sa…" at bounding box center [478, 41] width 354 height 31
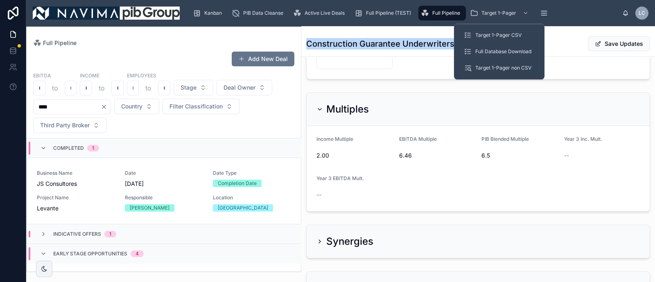
copy h1 "Construction Guarantee Underwriters Ltd."
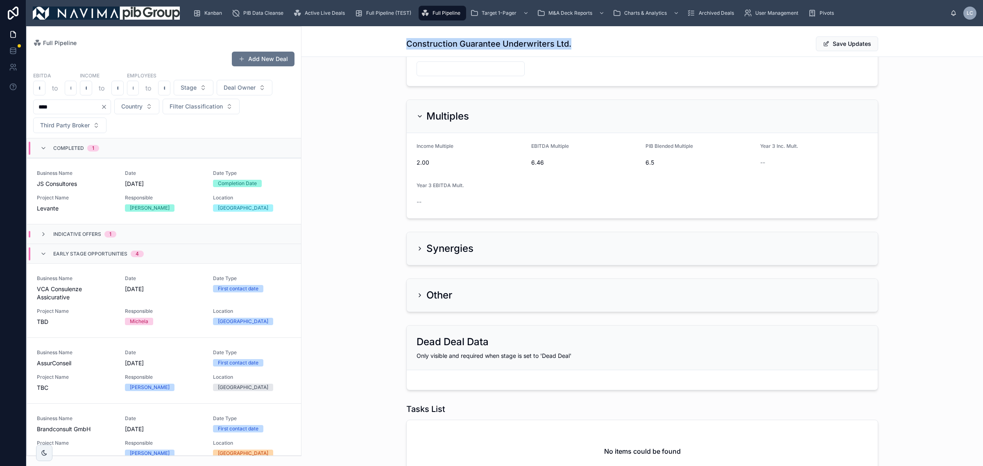
scroll to position [779, 0]
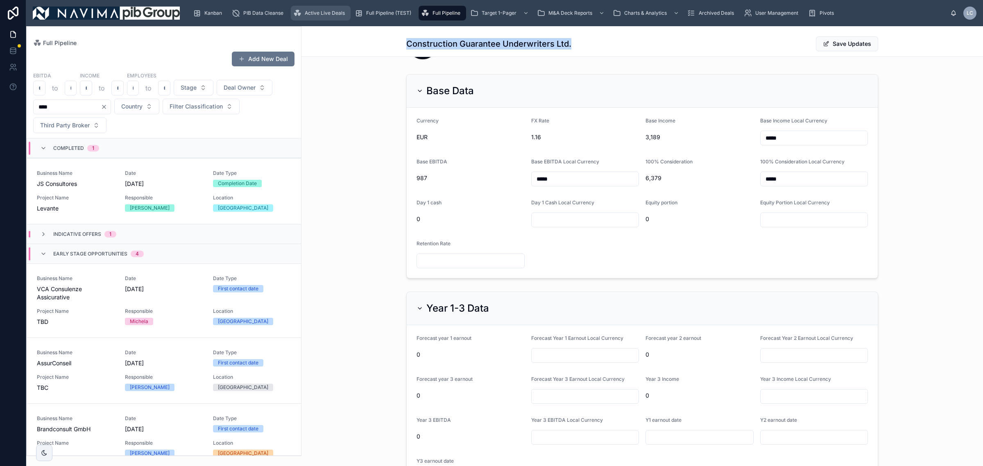
click at [315, 11] on span "Active Live Deals" at bounding box center [325, 13] width 40 height 7
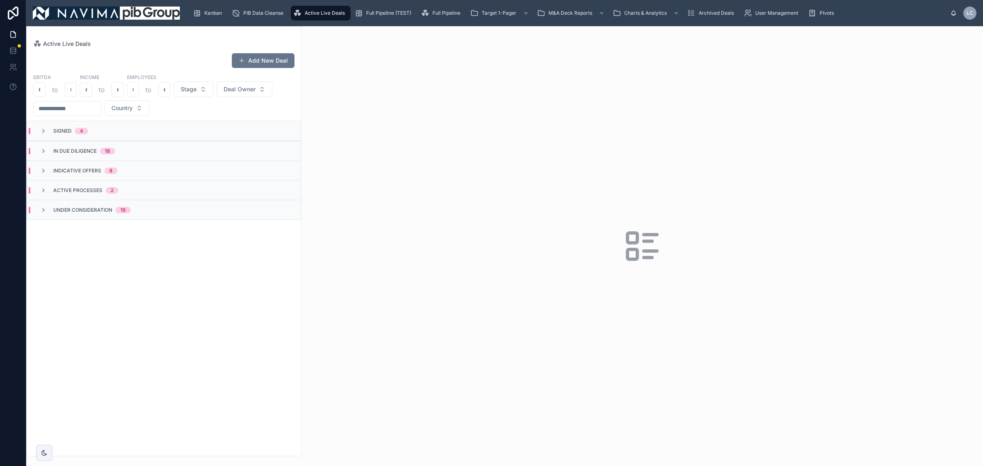
click at [89, 114] on input "text" at bounding box center [67, 108] width 67 height 11
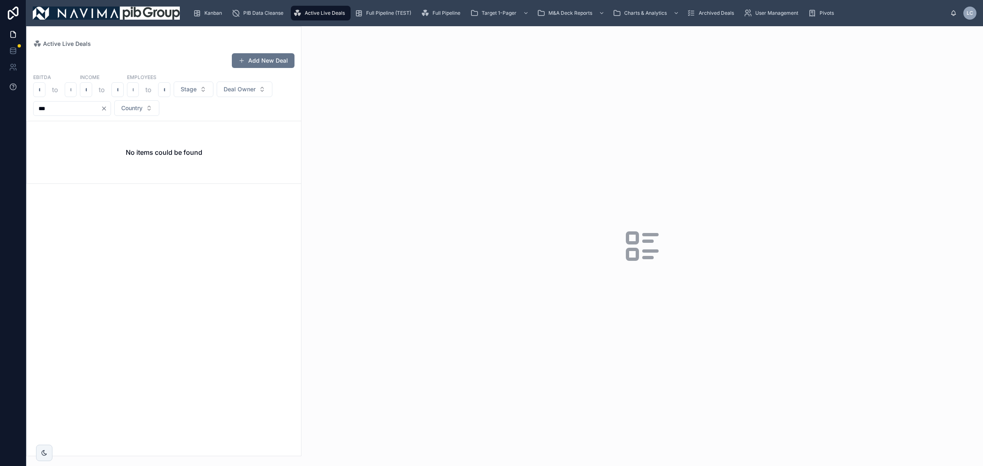
drag, startPoint x: 75, startPoint y: 110, endPoint x: 0, endPoint y: 91, distance: 76.8
click at [0, 91] on div "Kanban PIB Data Cleanse Active Live Deals Full Pipeline (TEST) Full Pipeline Ta…" at bounding box center [491, 233] width 983 height 466
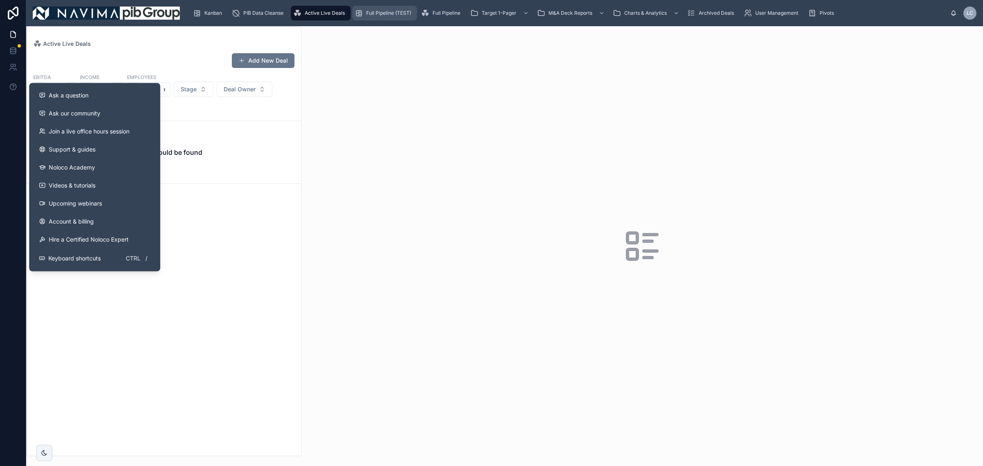
type input "**"
click at [404, 10] on span "Full Pipeline (TEST)" at bounding box center [388, 13] width 45 height 7
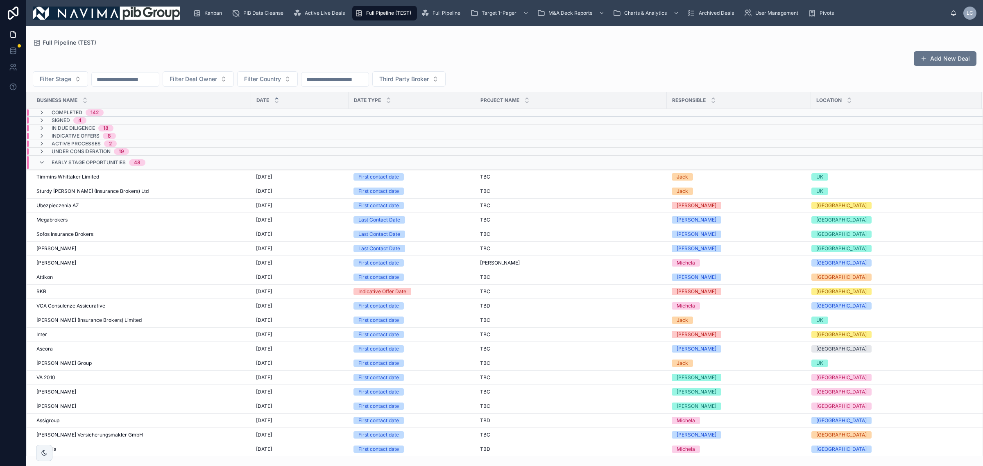
click at [117, 84] on input "text" at bounding box center [125, 79] width 67 height 11
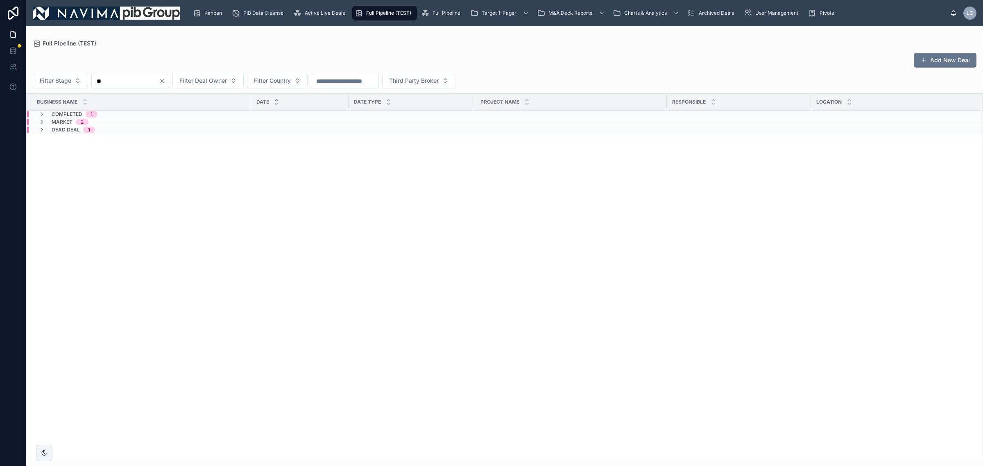
type input "**"
click at [83, 113] on div "Completed 1" at bounding box center [75, 114] width 46 height 7
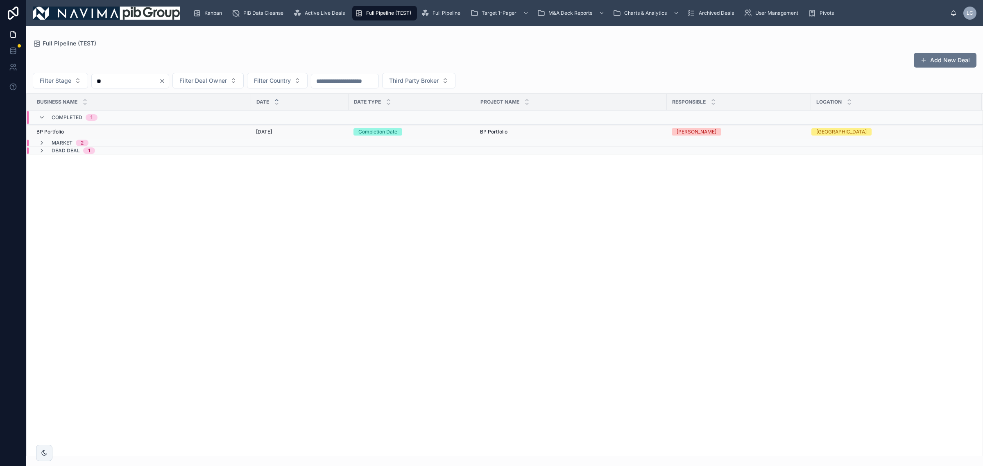
click at [88, 129] on div "BP Portfolio BP Portfolio" at bounding box center [141, 132] width 210 height 7
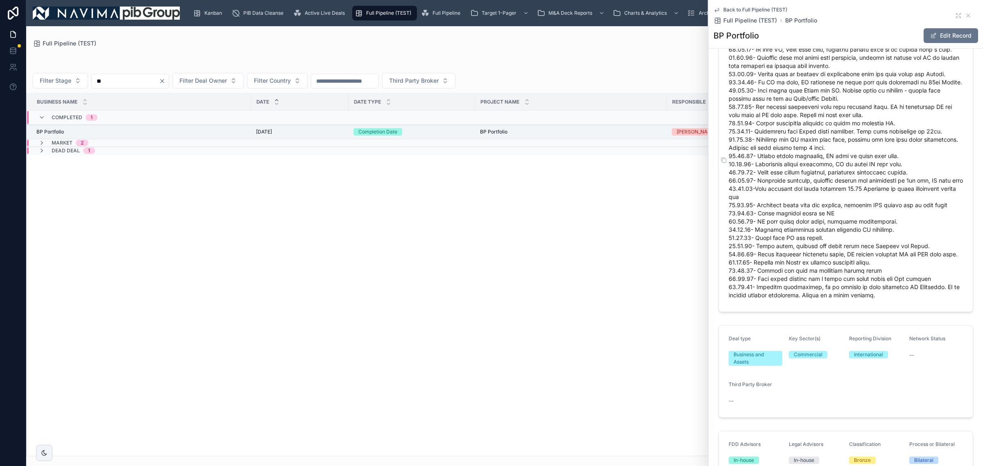
scroll to position [717, 0]
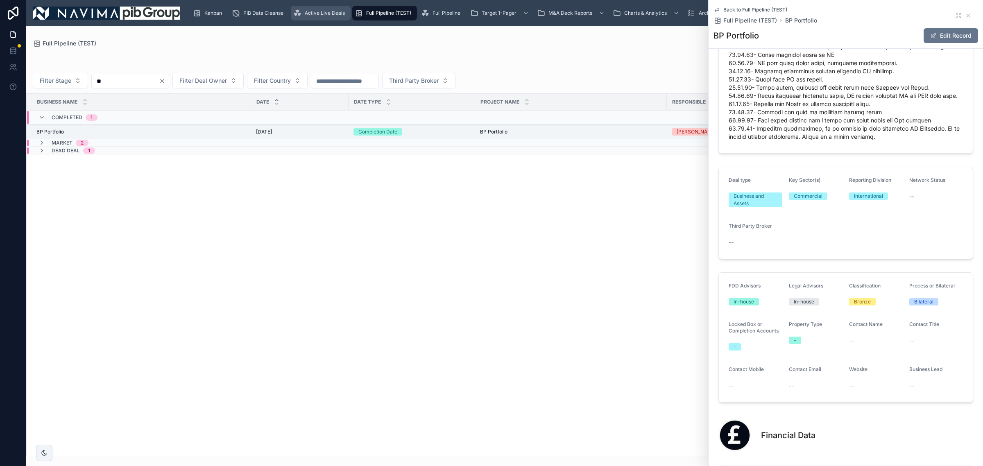
click at [322, 18] on div "Active Live Deals" at bounding box center [320, 13] width 55 height 13
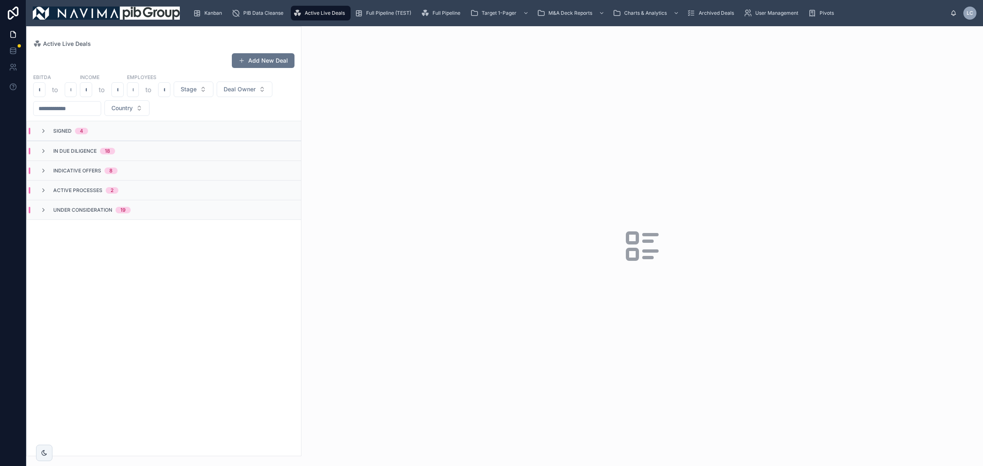
click at [95, 105] on input "text" at bounding box center [67, 108] width 67 height 11
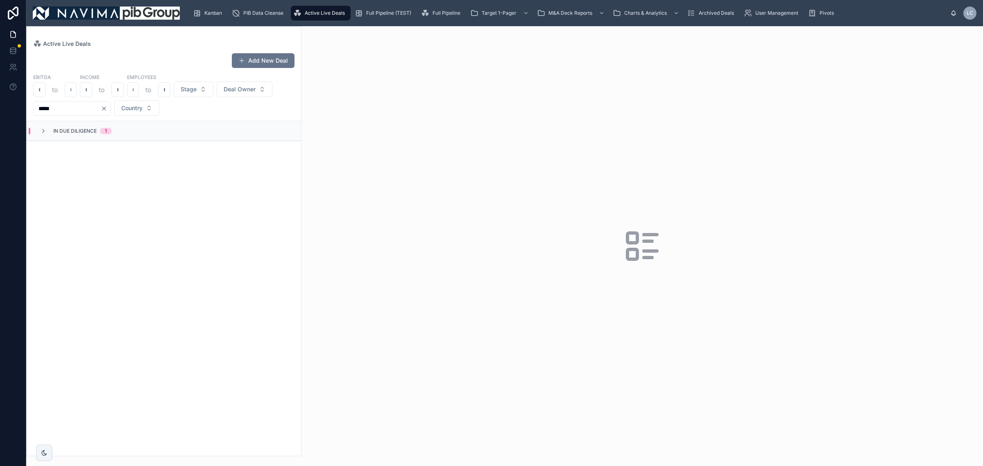
type input "*****"
click at [85, 132] on span "In Due Diligence" at bounding box center [74, 131] width 43 height 7
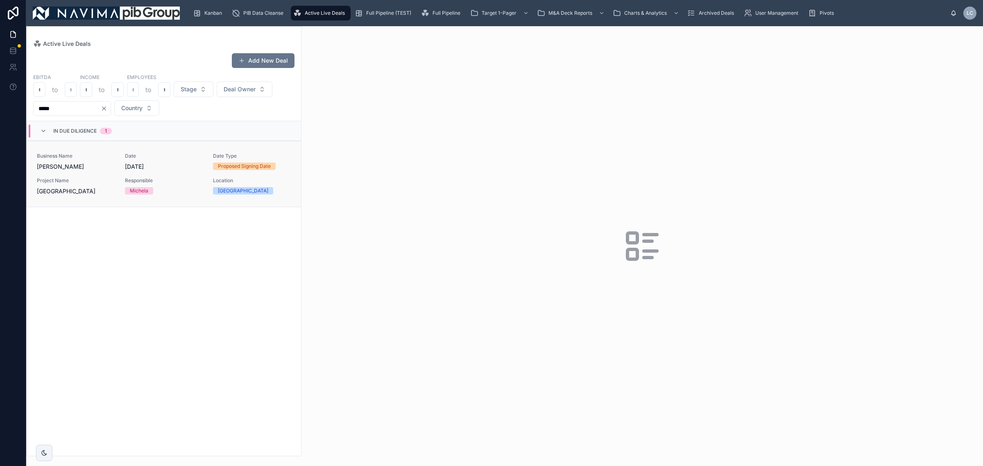
click at [77, 186] on div "Project Name [GEOGRAPHIC_DATA]" at bounding box center [76, 186] width 78 height 18
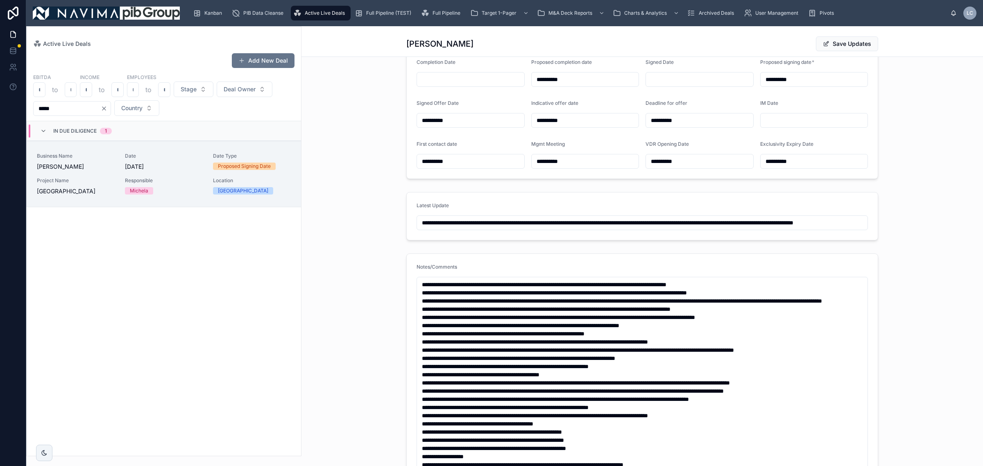
scroll to position [102, 0]
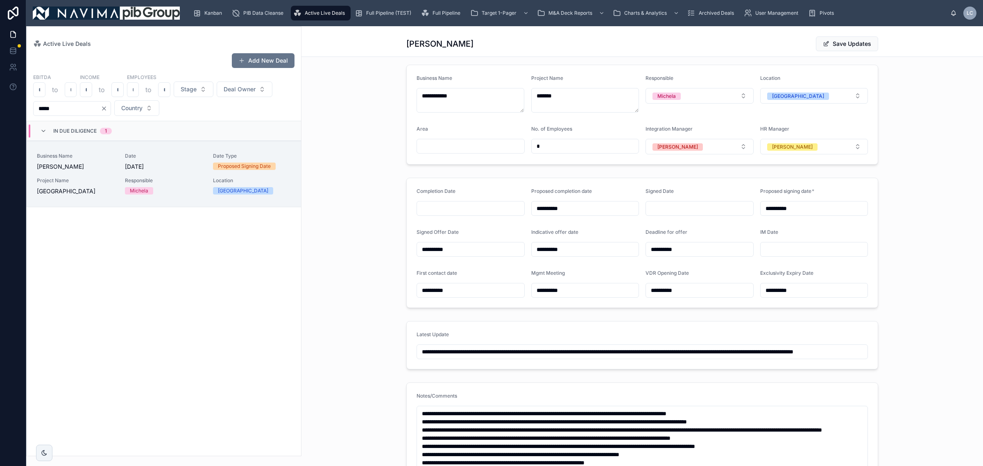
click at [812, 286] on input "**********" at bounding box center [814, 290] width 107 height 11
click at [857, 309] on button at bounding box center [854, 311] width 15 height 15
click at [791, 378] on button "8" at bounding box center [795, 377] width 15 height 15
type input "**********"
click at [865, 277] on form "**********" at bounding box center [642, 242] width 471 height 129
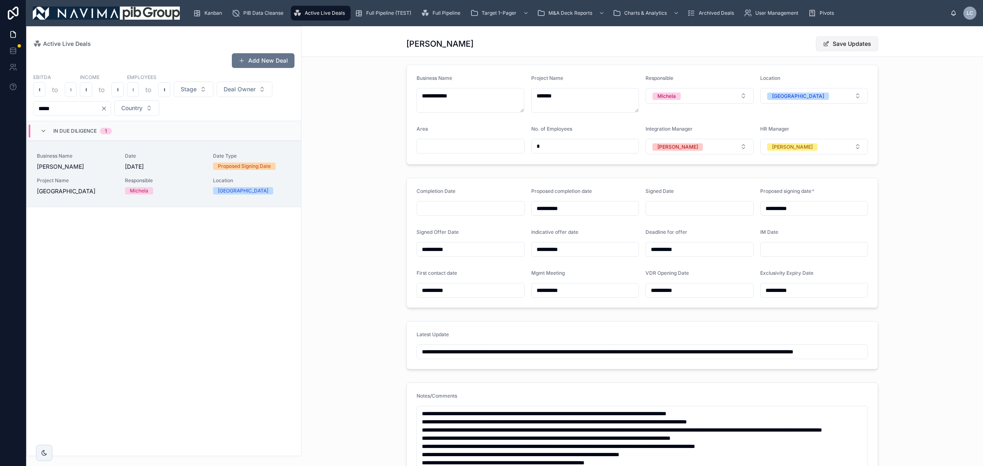
click at [840, 38] on button "Save Updates" at bounding box center [847, 43] width 62 height 15
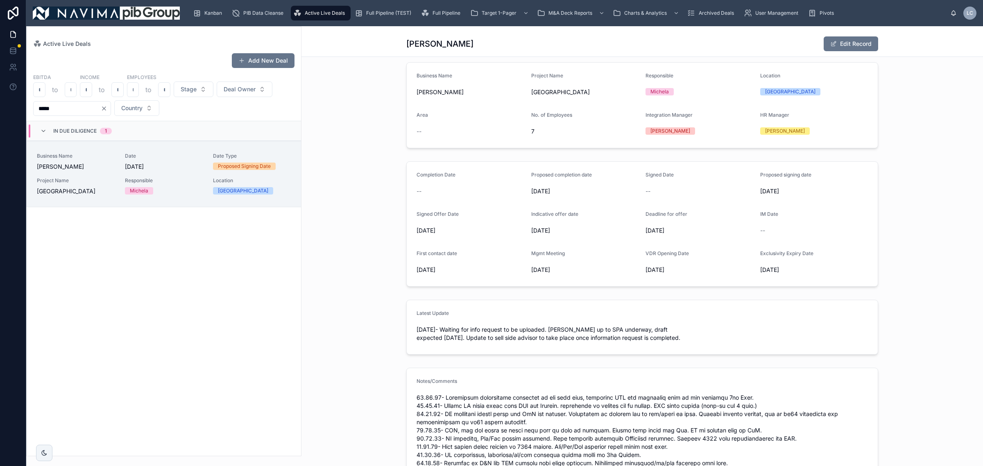
drag, startPoint x: 308, startPoint y: 8, endPoint x: 316, endPoint y: 11, distance: 8.4
click at [309, 9] on div "Active Live Deals" at bounding box center [320, 13] width 55 height 13
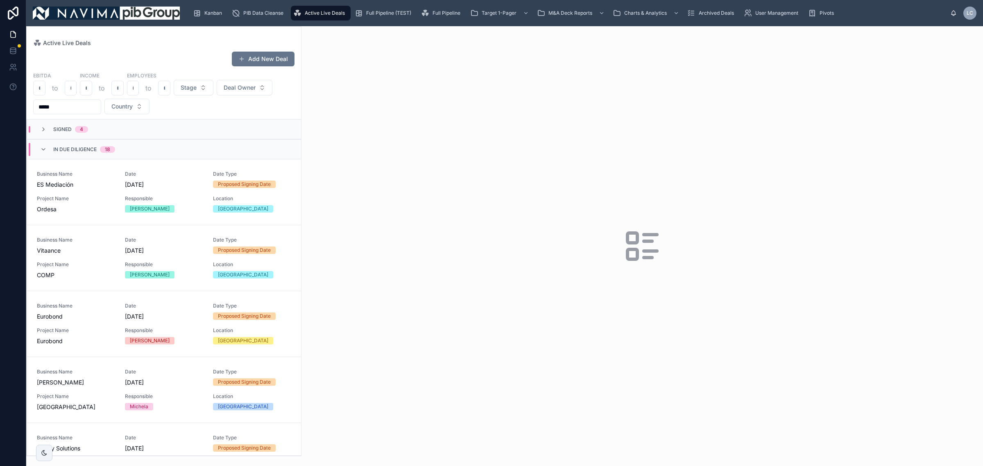
click at [66, 151] on span "In Due Diligence" at bounding box center [74, 149] width 43 height 7
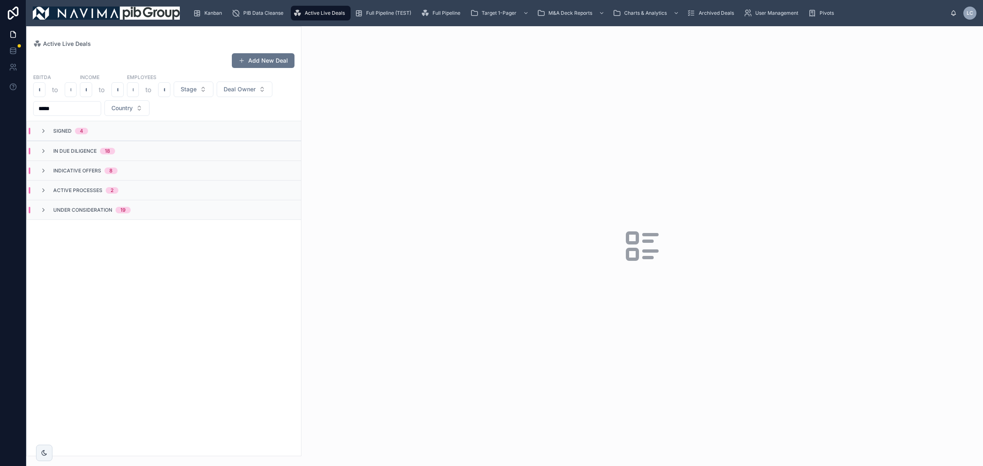
click at [95, 109] on input "*****" at bounding box center [67, 108] width 67 height 11
drag, startPoint x: 104, startPoint y: 105, endPoint x: 0, endPoint y: 124, distance: 106.1
click at [0, 124] on div "Kanban PIB Data Cleanse Active Live Deals Full Pipeline (TEST) Full Pipeline Ta…" at bounding box center [491, 233] width 983 height 466
click at [322, 7] on div "Active Live Deals" at bounding box center [320, 13] width 55 height 13
click at [330, 14] on span "Active Live Deals" at bounding box center [325, 13] width 40 height 7
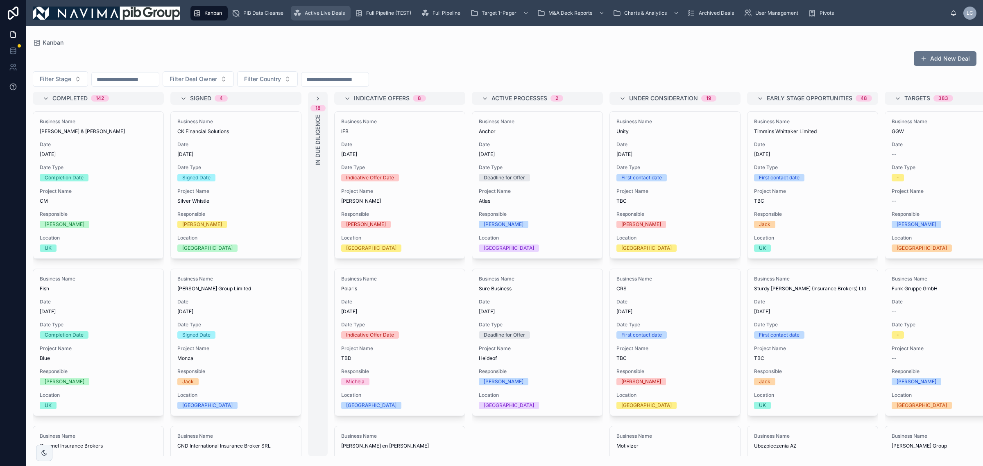
click at [338, 14] on span "Active Live Deals" at bounding box center [325, 13] width 40 height 7
